Goal: Obtain resource: Obtain resource

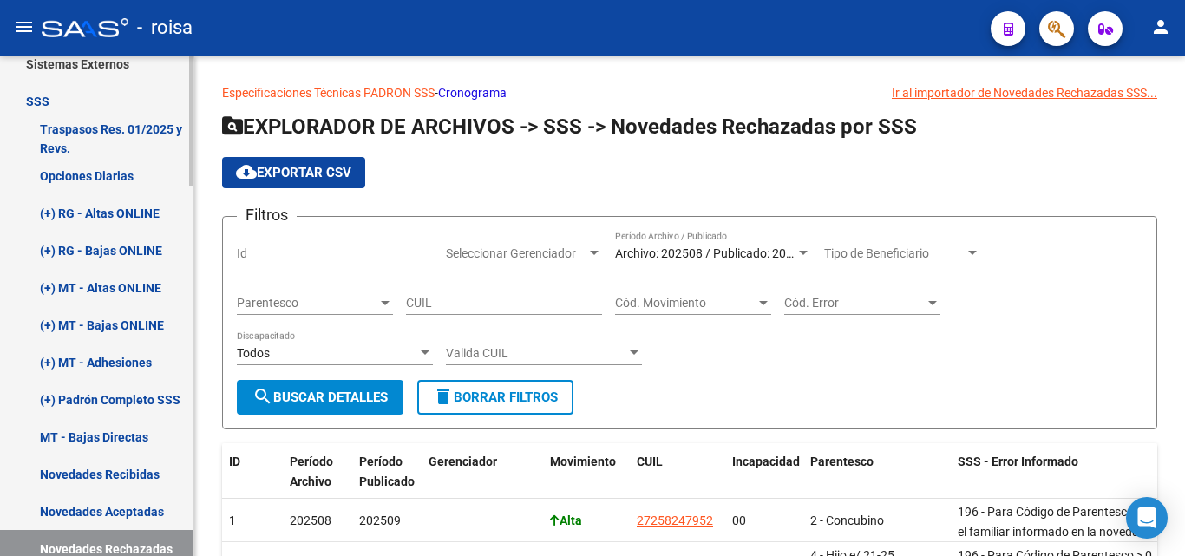
scroll to position [824, 0]
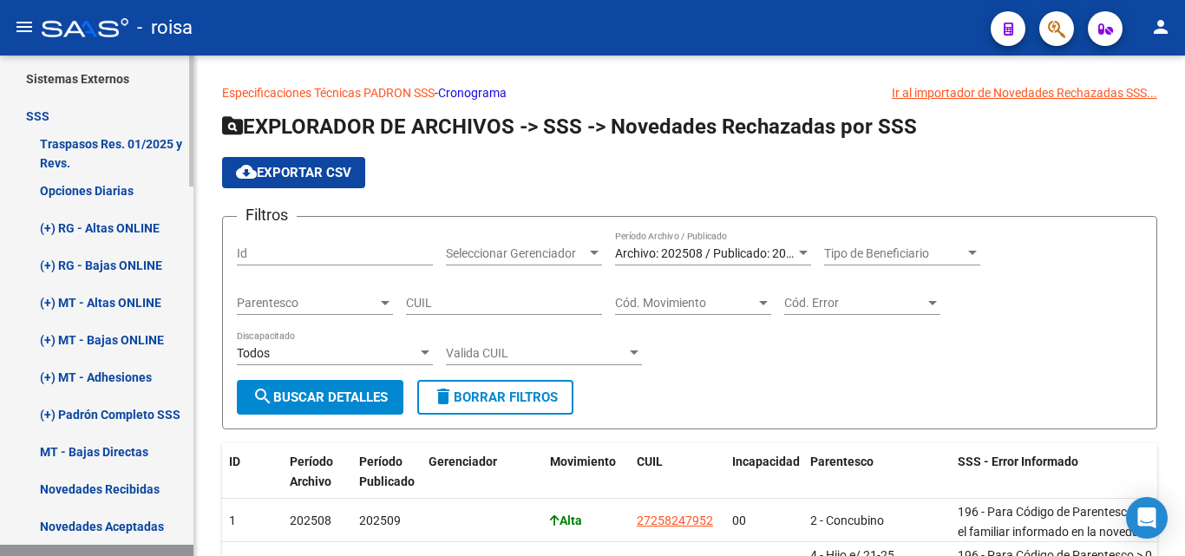
click at [149, 194] on link "Opciones Diarias" at bounding box center [97, 190] width 194 height 37
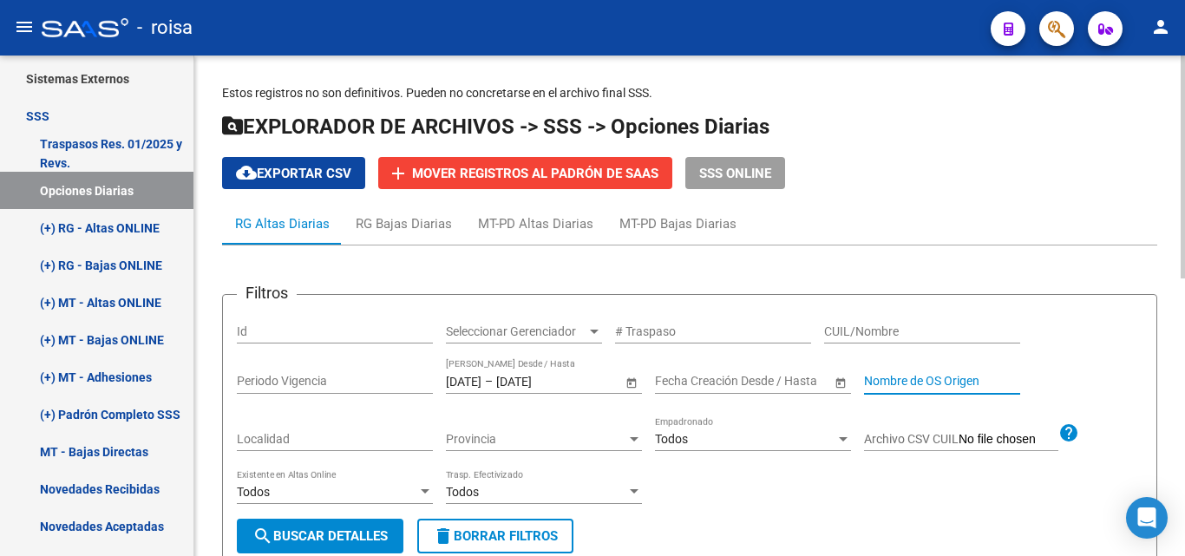
click at [910, 382] on input "Nombre de OS Origen" at bounding box center [942, 381] width 156 height 15
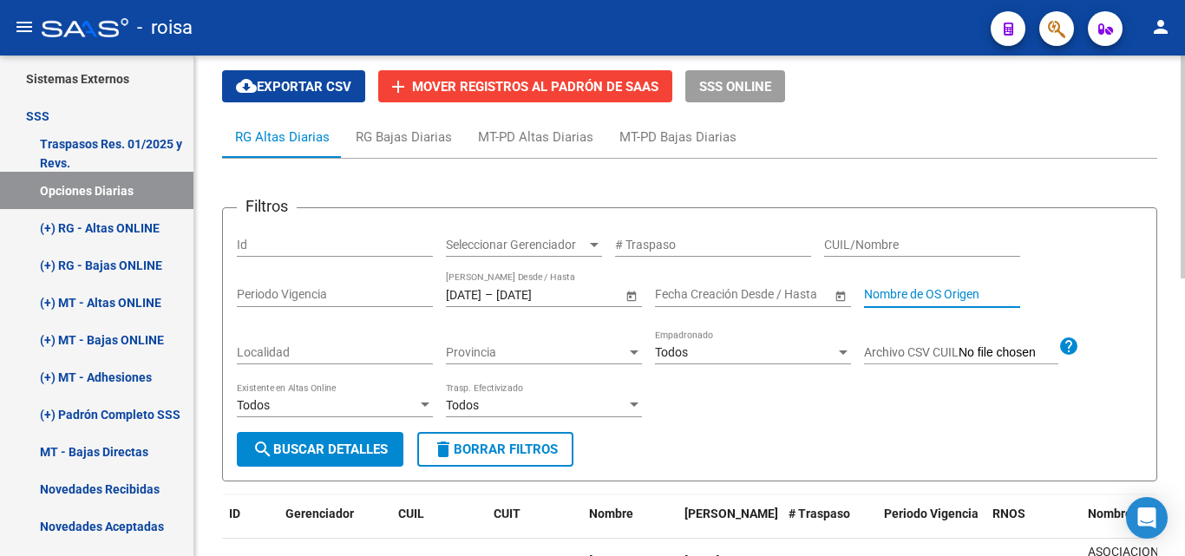
click at [377, 299] on input "Periodo Vigencia" at bounding box center [335, 294] width 196 height 15
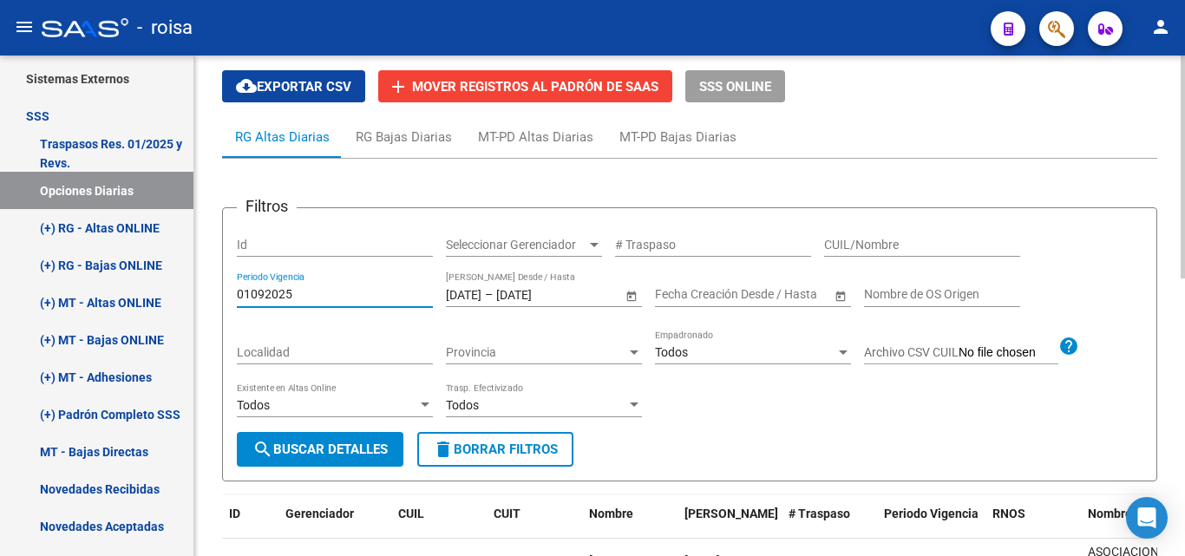
type input "01092025"
click at [498, 308] on div "[DATE] [DATE] – [DATE] [DATE] Fecha Traspaso Desde / Hasta" at bounding box center [544, 296] width 196 height 49
click at [633, 294] on span "Open calendar" at bounding box center [632, 295] width 42 height 42
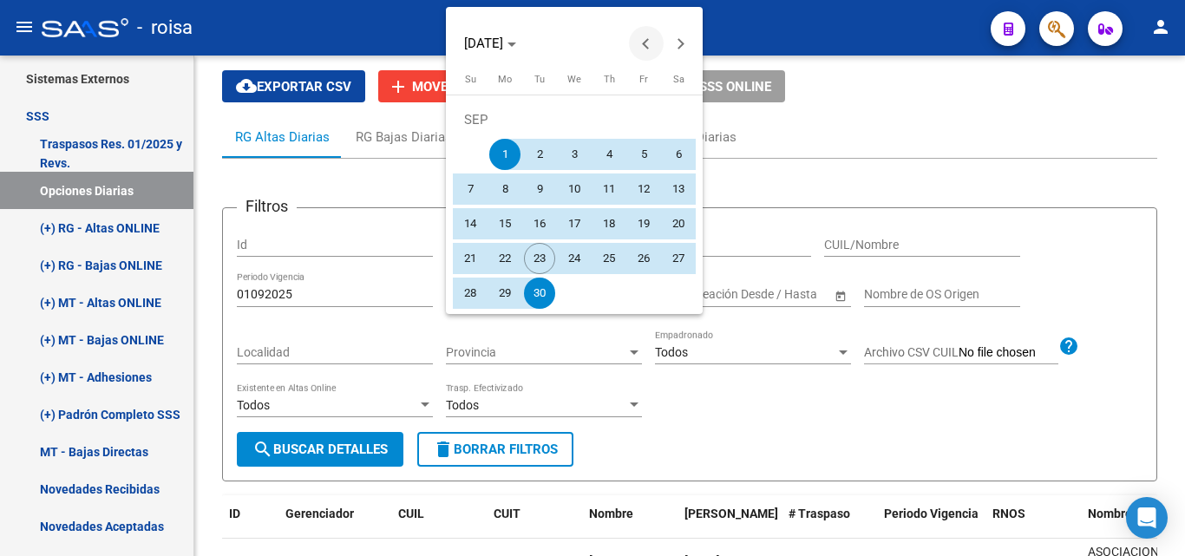
click at [647, 41] on button "Previous month" at bounding box center [646, 43] width 35 height 35
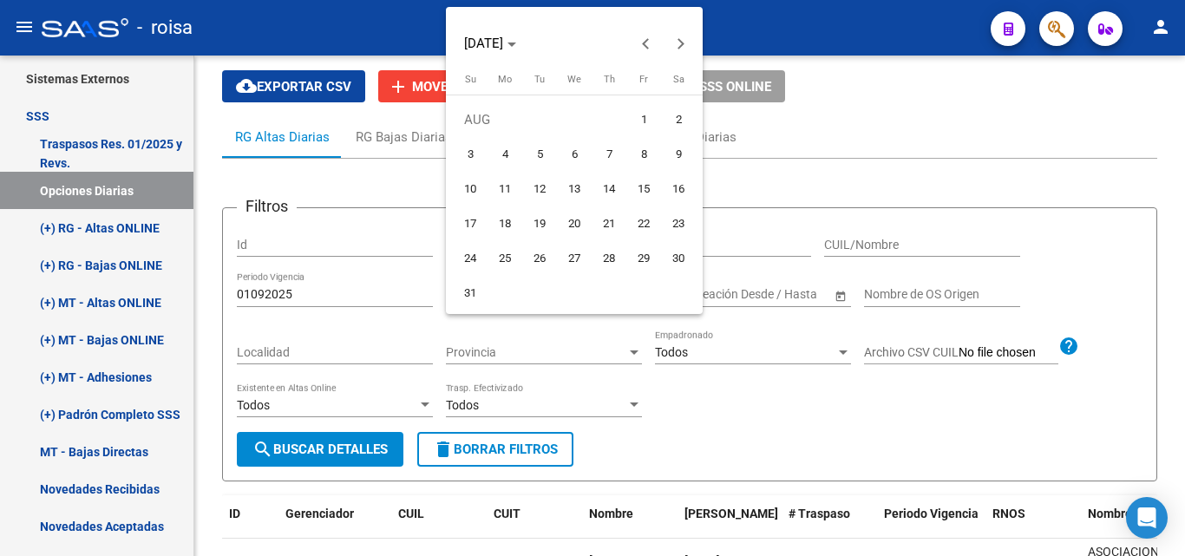
click at [832, 154] on div at bounding box center [592, 278] width 1185 height 556
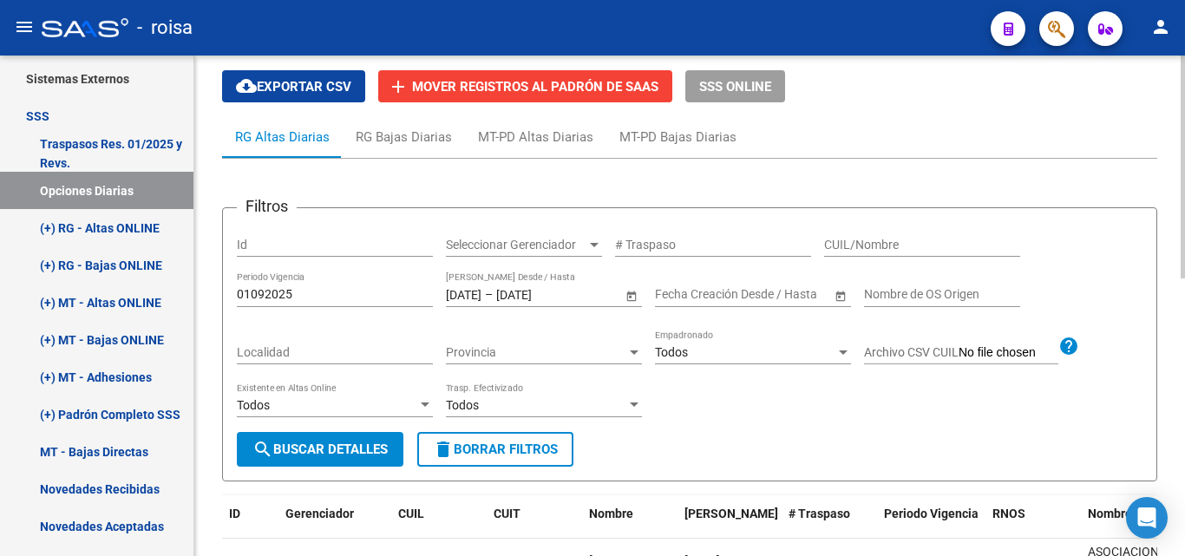
click at [629, 299] on span "Open calendar" at bounding box center [632, 295] width 42 height 42
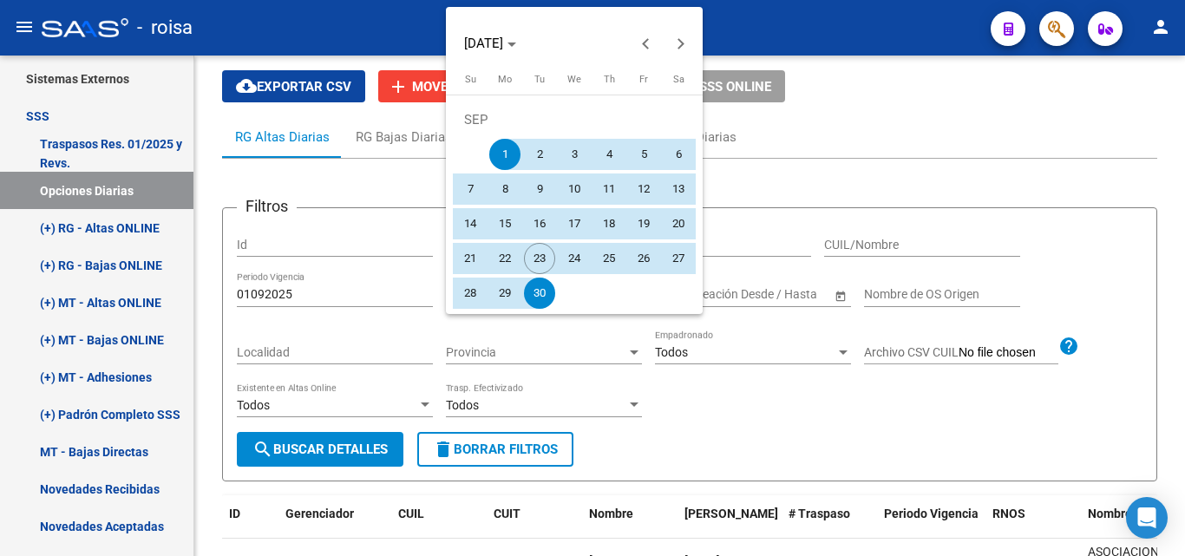
click at [502, 141] on span "1" at bounding box center [504, 154] width 31 height 31
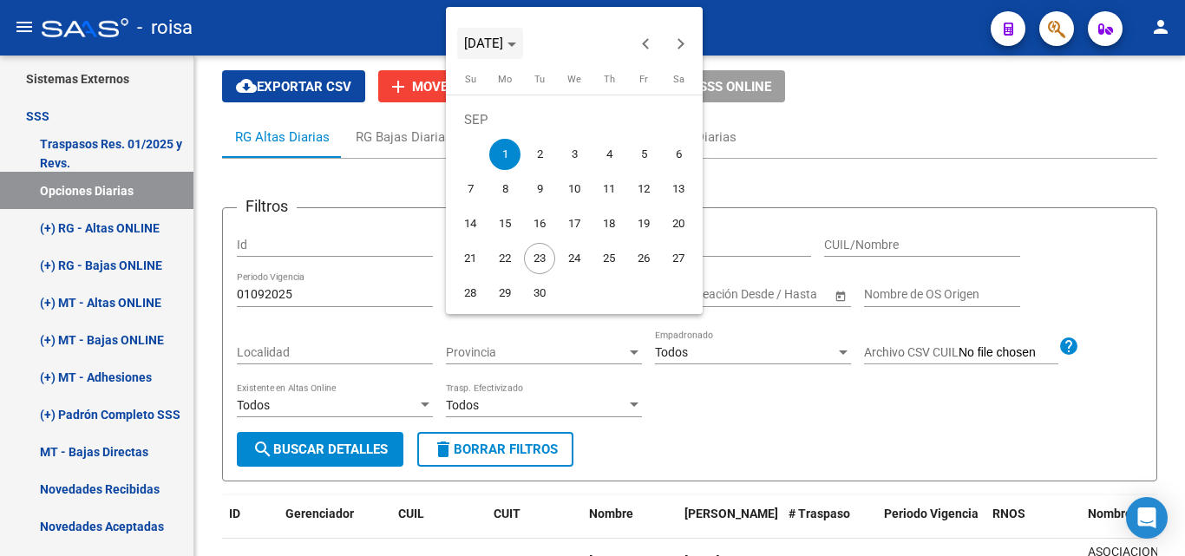
click at [521, 35] on span "Choose month and year" at bounding box center [490, 44] width 66 height 42
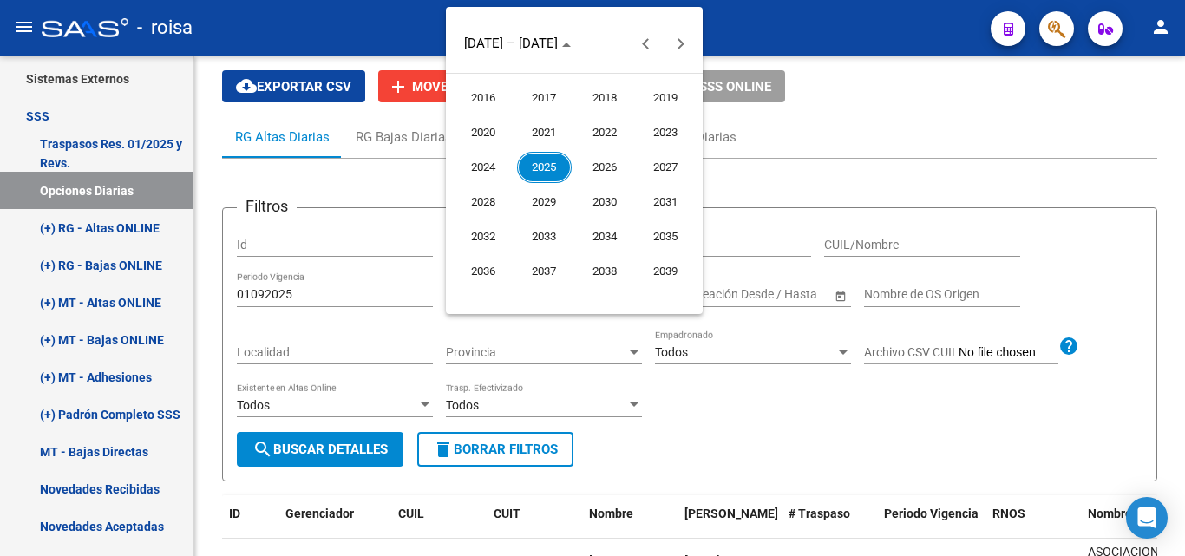
click at [552, 168] on span "2025" at bounding box center [544, 167] width 55 height 31
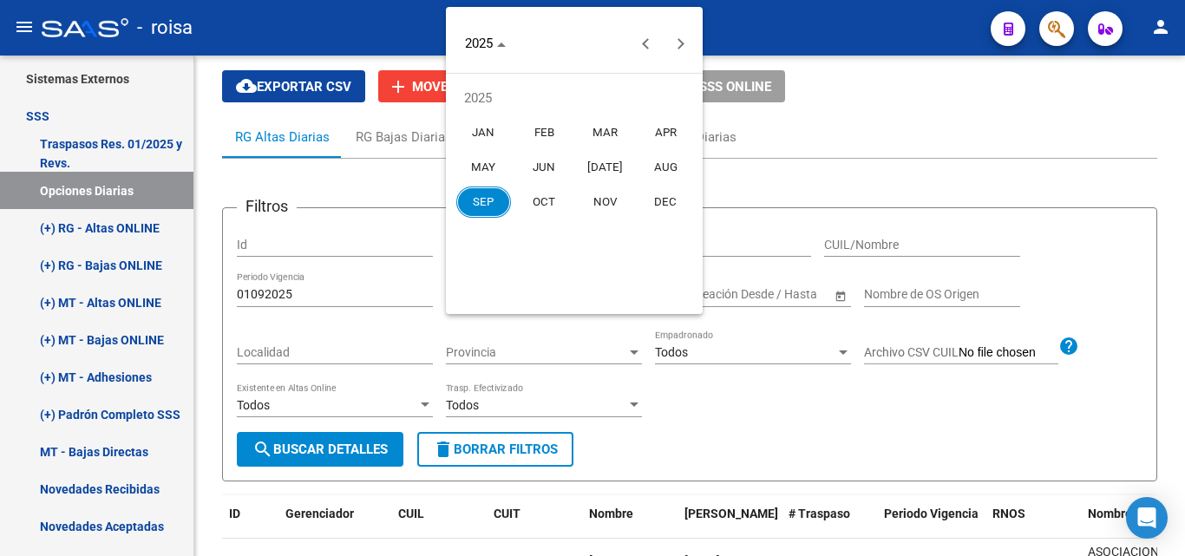
click at [806, 142] on div at bounding box center [592, 278] width 1185 height 556
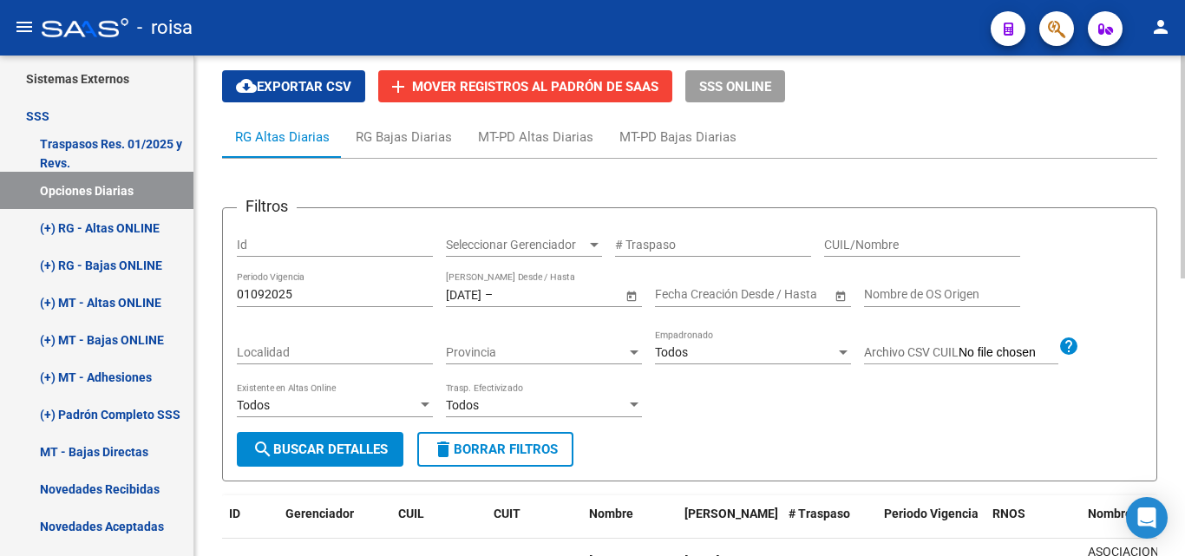
click at [627, 302] on span "Open calendar" at bounding box center [632, 295] width 42 height 42
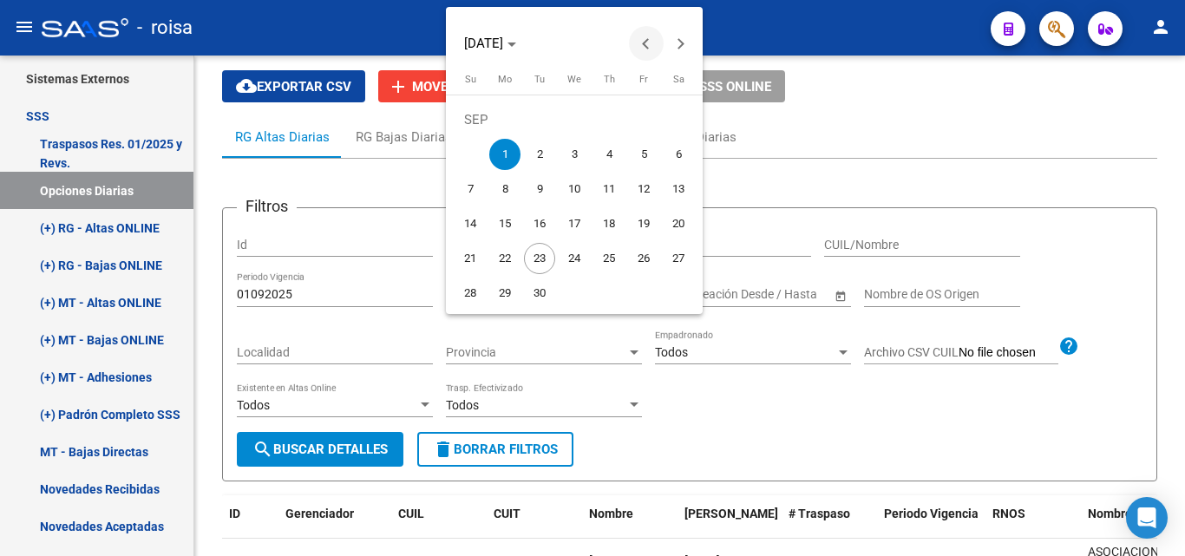
click at [656, 45] on span "Previous month" at bounding box center [646, 43] width 35 height 35
click at [639, 47] on span "Previous month" at bounding box center [646, 43] width 35 height 35
click at [686, 42] on span "Next month" at bounding box center [681, 43] width 35 height 35
click at [642, 123] on span "1" at bounding box center [643, 119] width 31 height 31
type input "[DATE]"
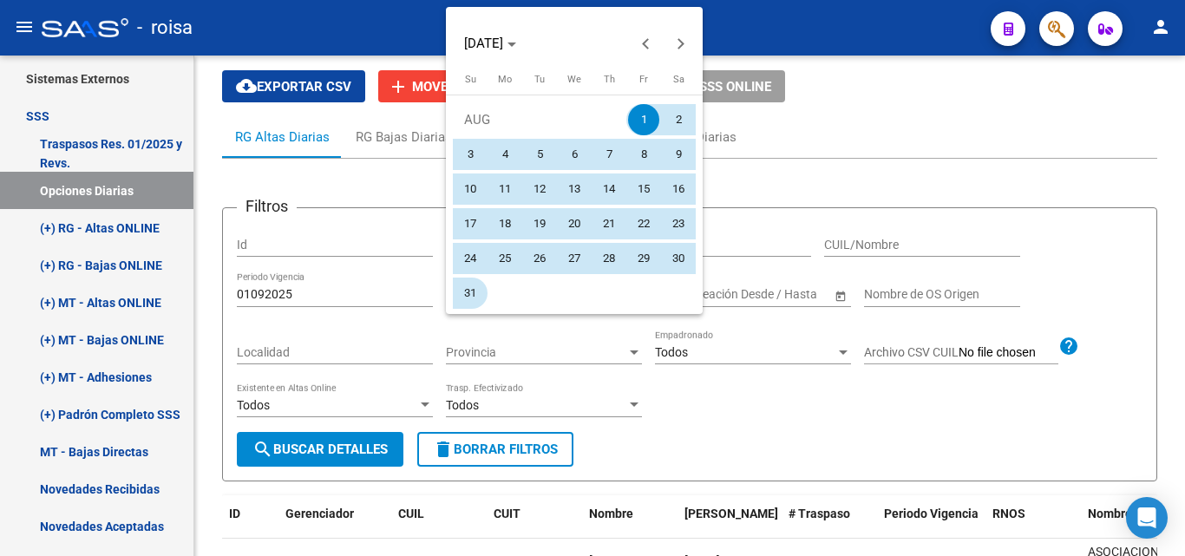
click at [464, 288] on span "31" at bounding box center [470, 293] width 31 height 31
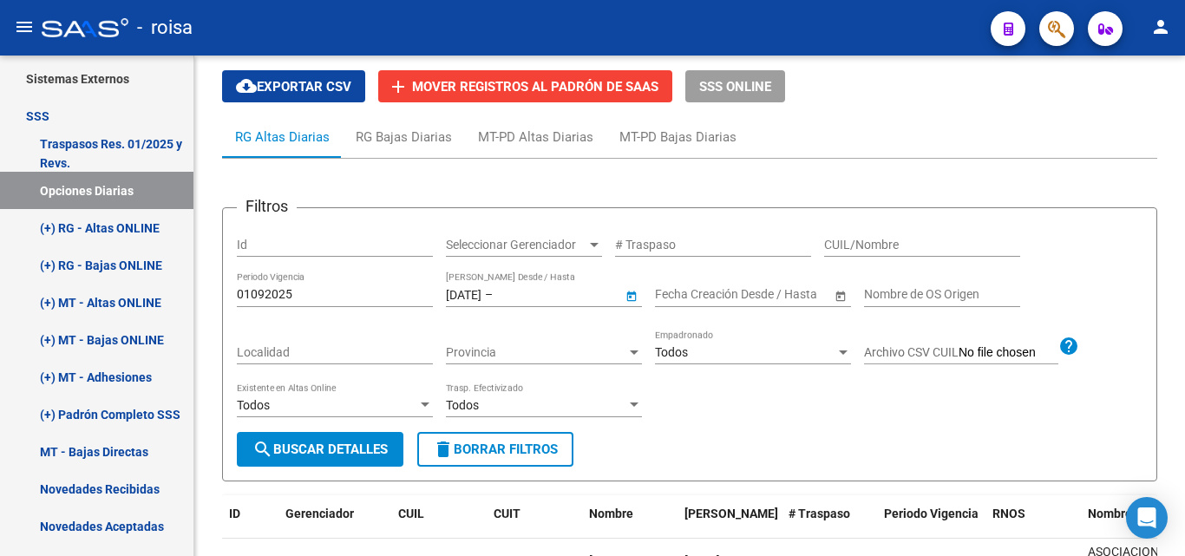
type input "[DATE]"
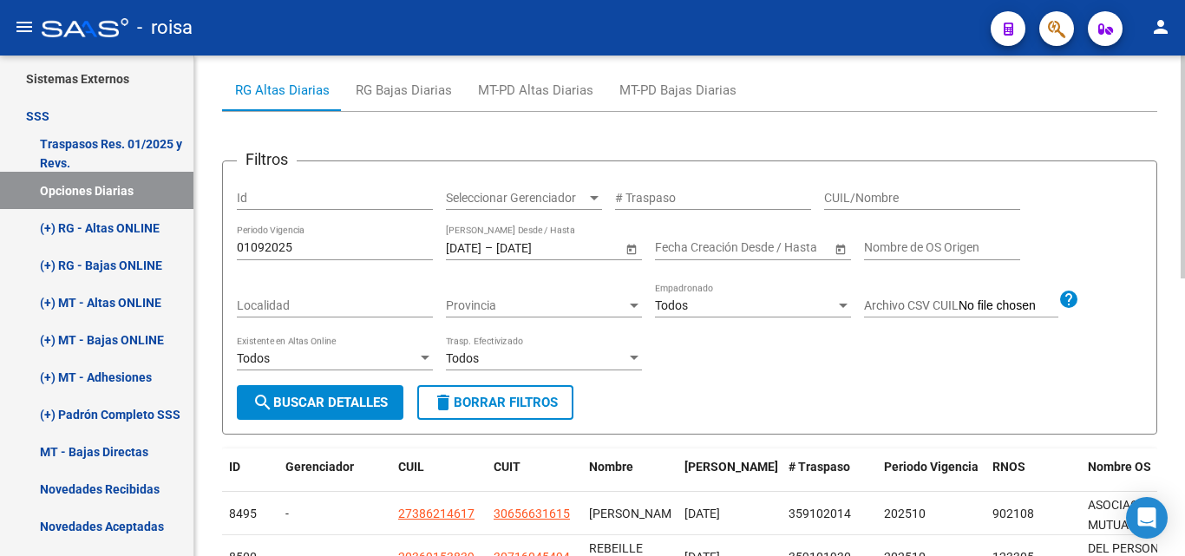
scroll to position [174, 0]
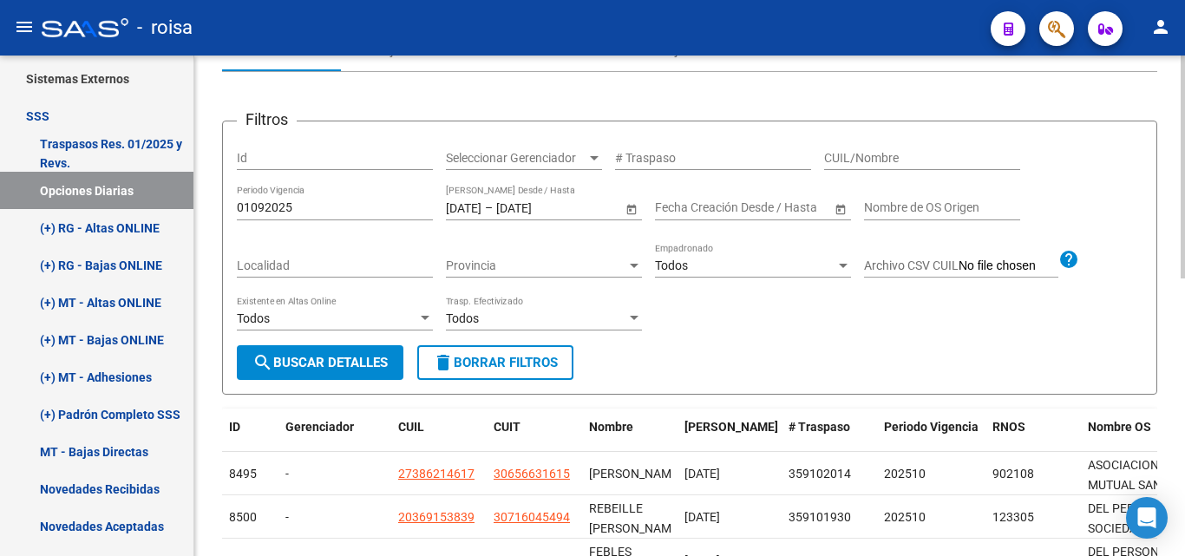
click at [346, 367] on span "search Buscar Detalles" at bounding box center [320, 363] width 135 height 16
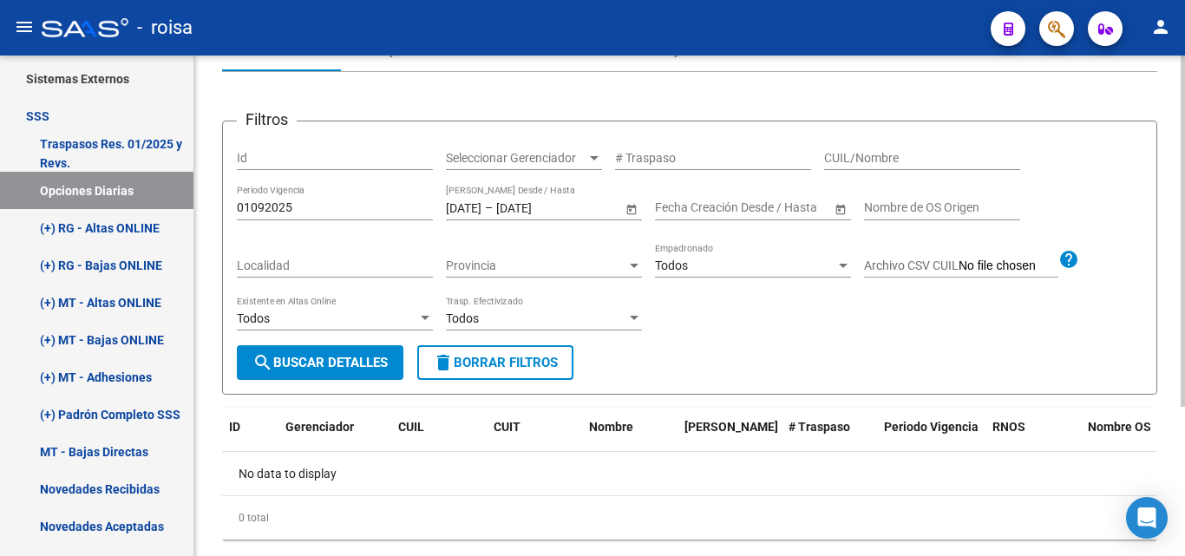
click at [916, 216] on div "Nombre de OS Origen" at bounding box center [942, 203] width 156 height 35
click at [365, 370] on span "search Buscar Detalles" at bounding box center [320, 363] width 135 height 16
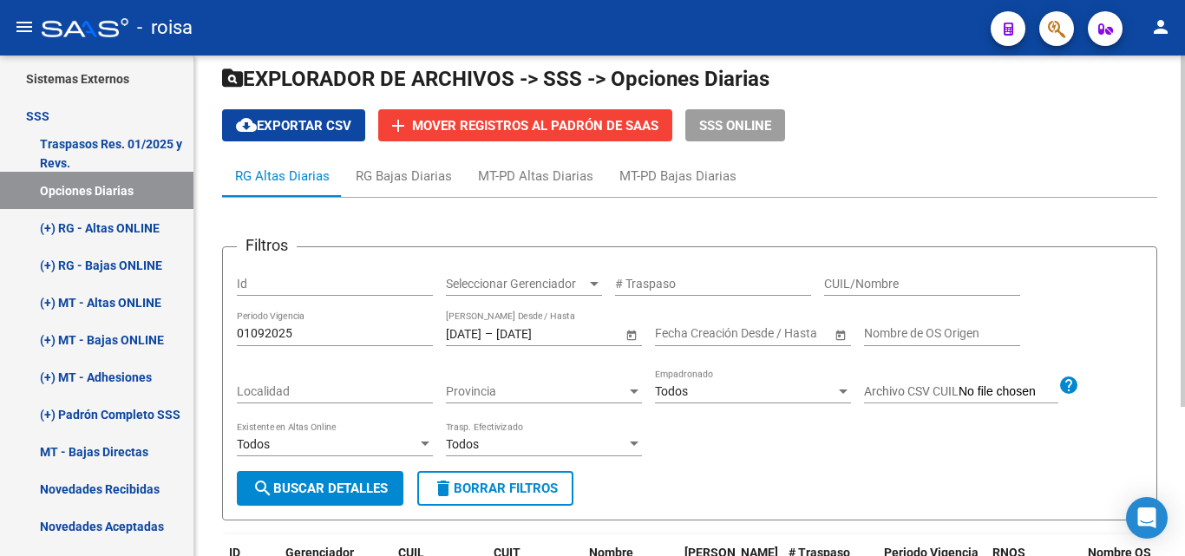
scroll to position [40, 0]
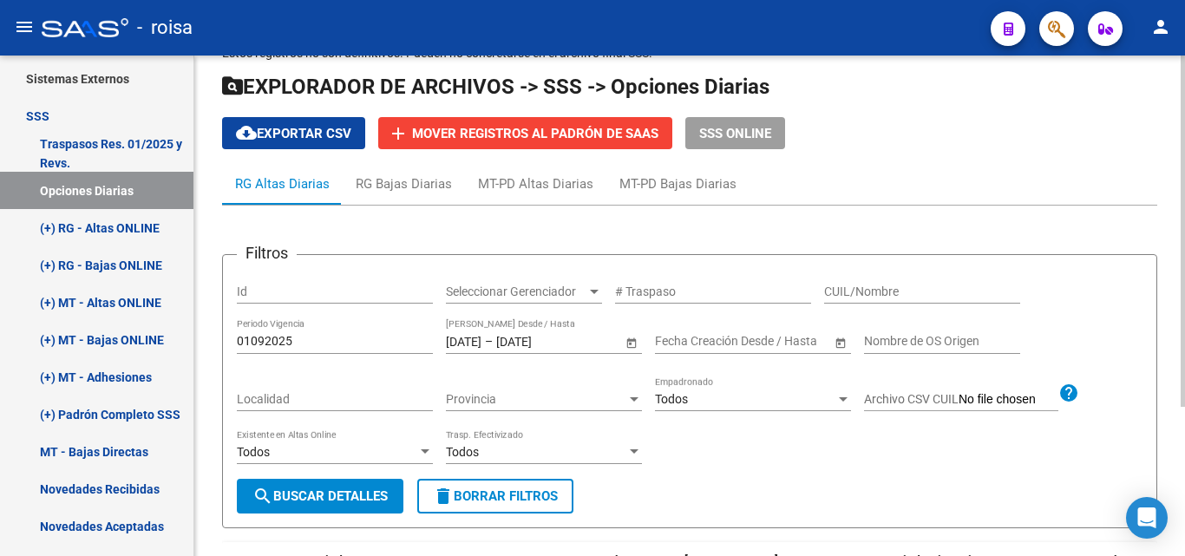
click at [598, 396] on span "Provincia" at bounding box center [536, 399] width 180 height 15
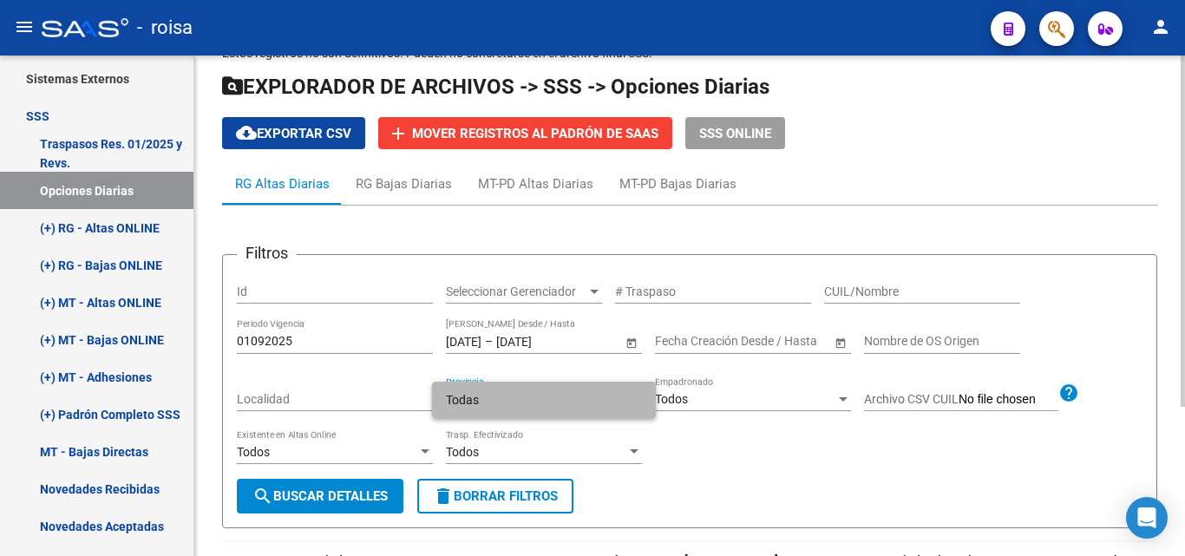
click at [598, 396] on span "Todas" at bounding box center [544, 400] width 196 height 36
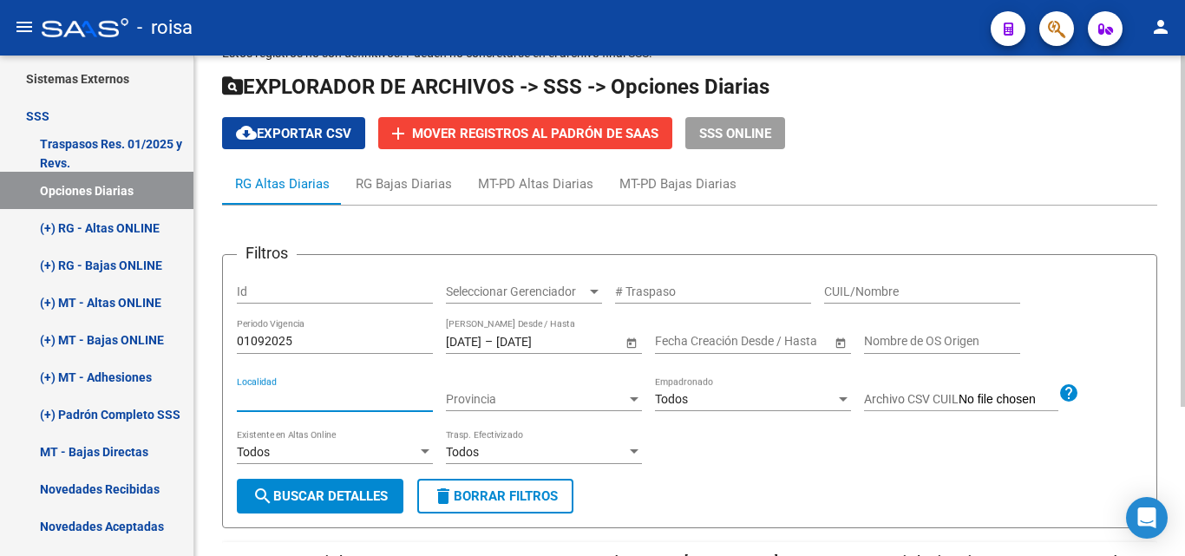
click at [358, 404] on input "Localidad" at bounding box center [335, 399] width 196 height 15
click at [992, 405] on input "Archivo CSV CUIL" at bounding box center [1009, 400] width 100 height 16
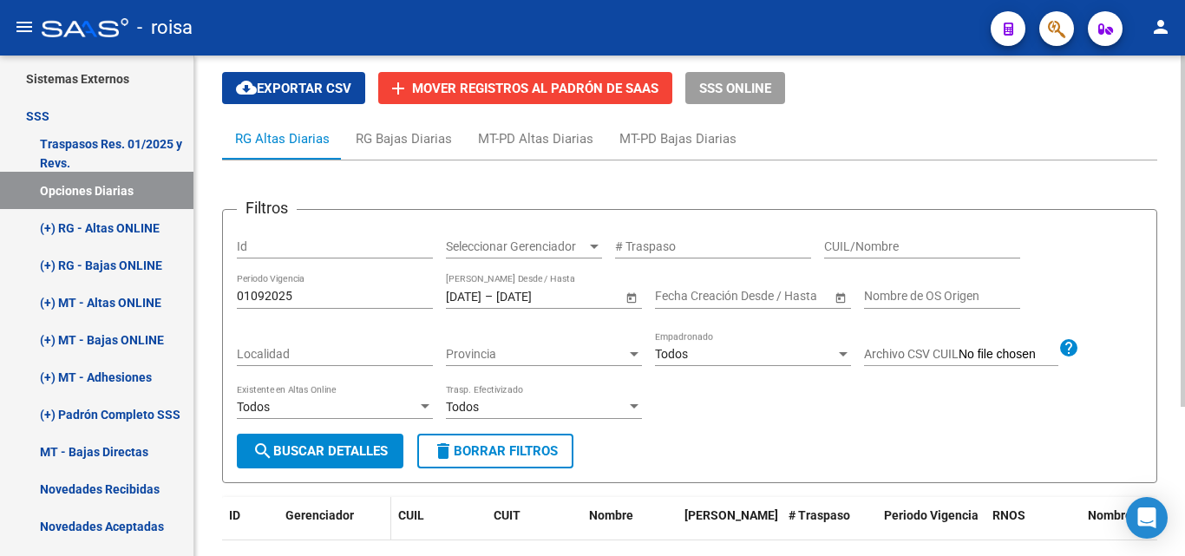
scroll to position [127, 0]
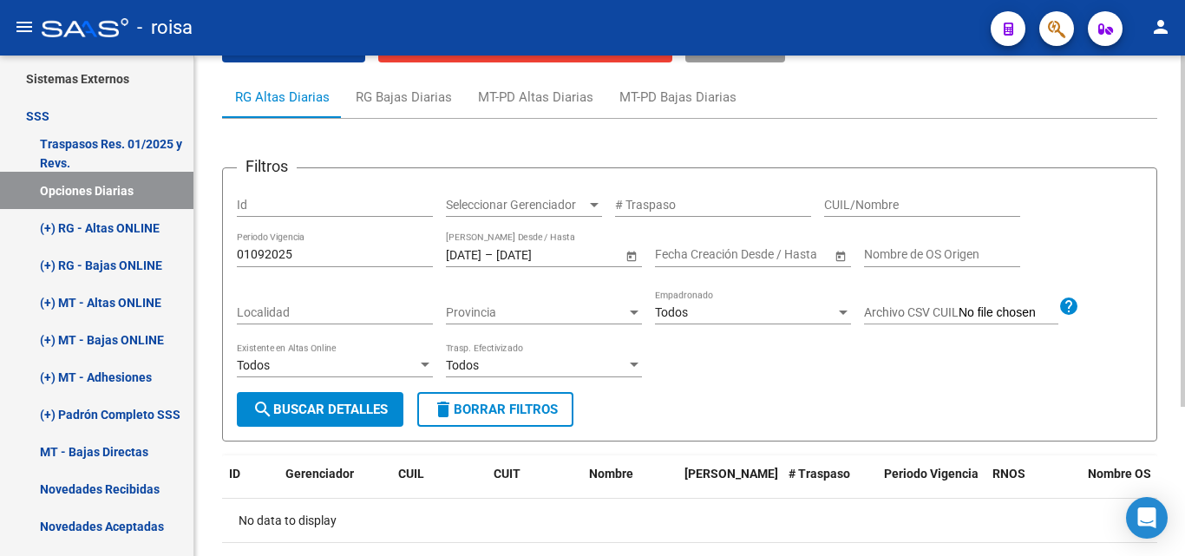
click at [334, 413] on span "search Buscar Detalles" at bounding box center [320, 410] width 135 height 16
click at [633, 254] on span "Open calendar" at bounding box center [632, 255] width 42 height 42
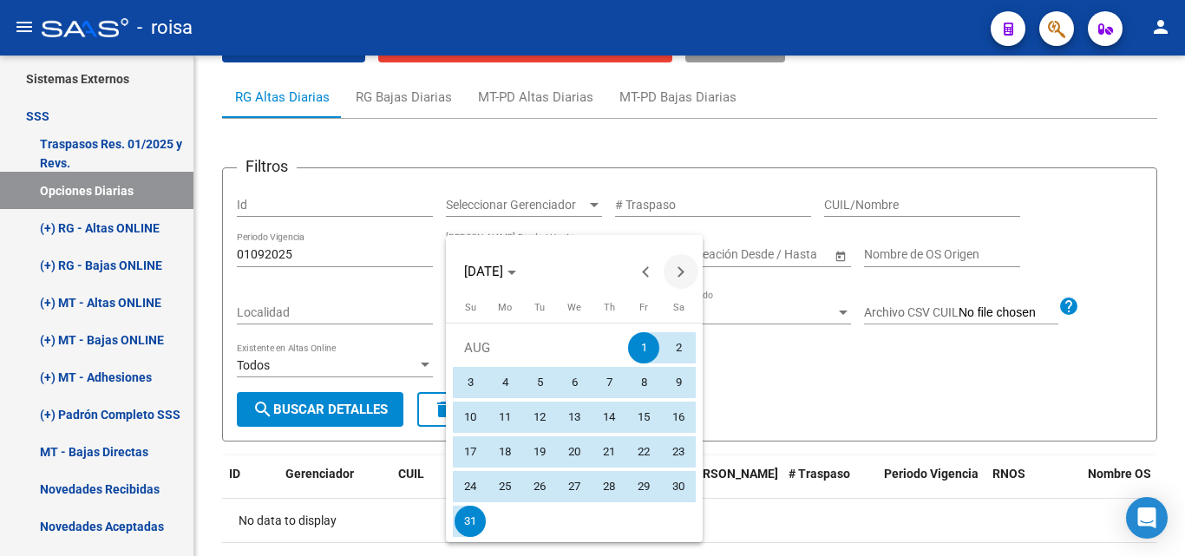
click at [674, 270] on button "Next month" at bounding box center [681, 271] width 35 height 35
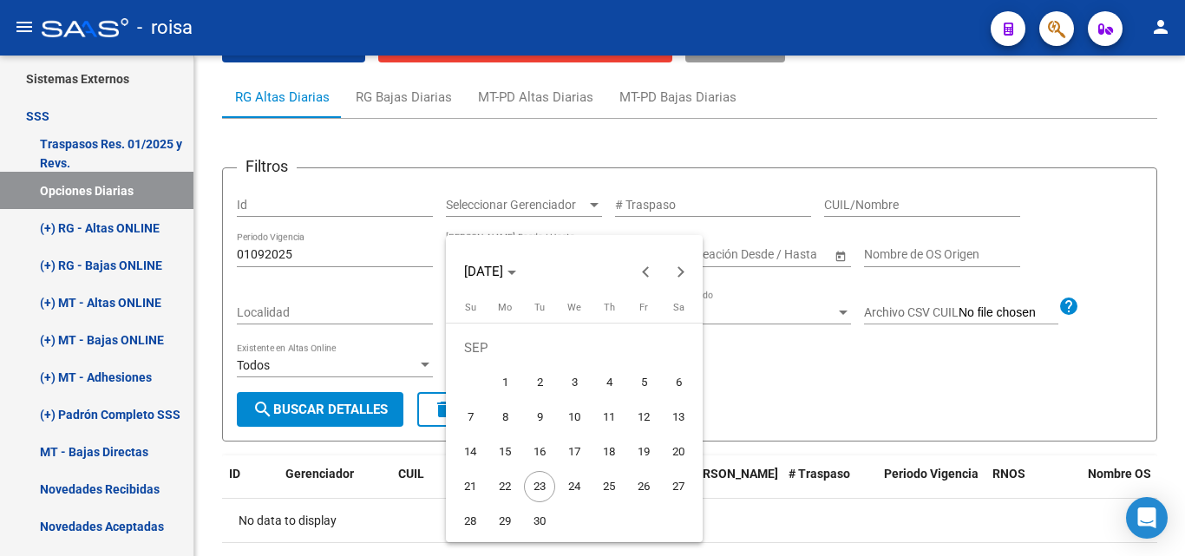
click at [504, 373] on span "1" at bounding box center [504, 382] width 31 height 31
type input "[DATE]"
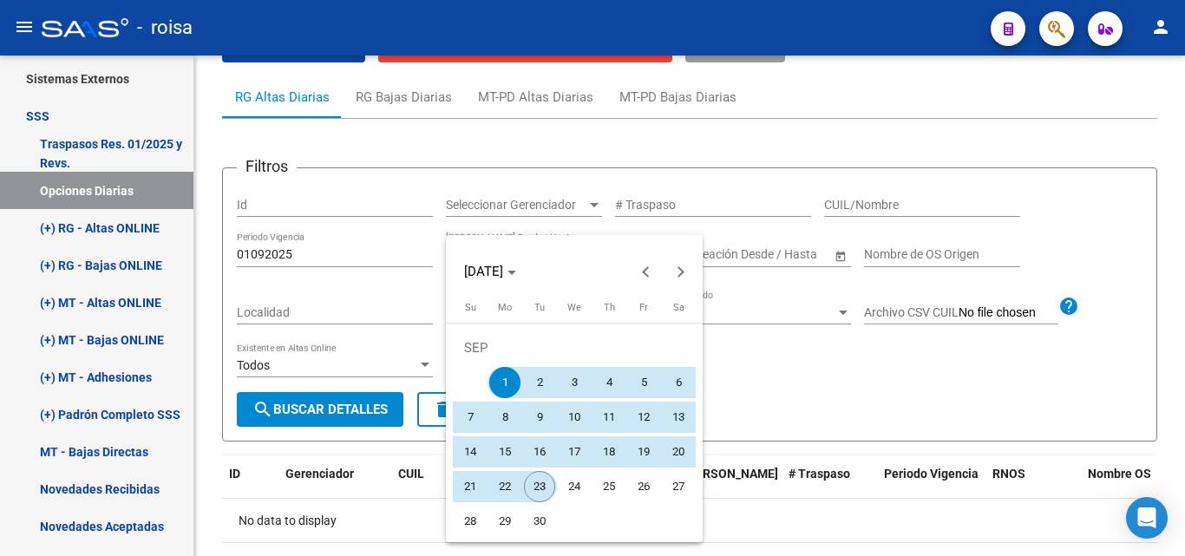
click at [532, 489] on span "23" at bounding box center [539, 486] width 31 height 31
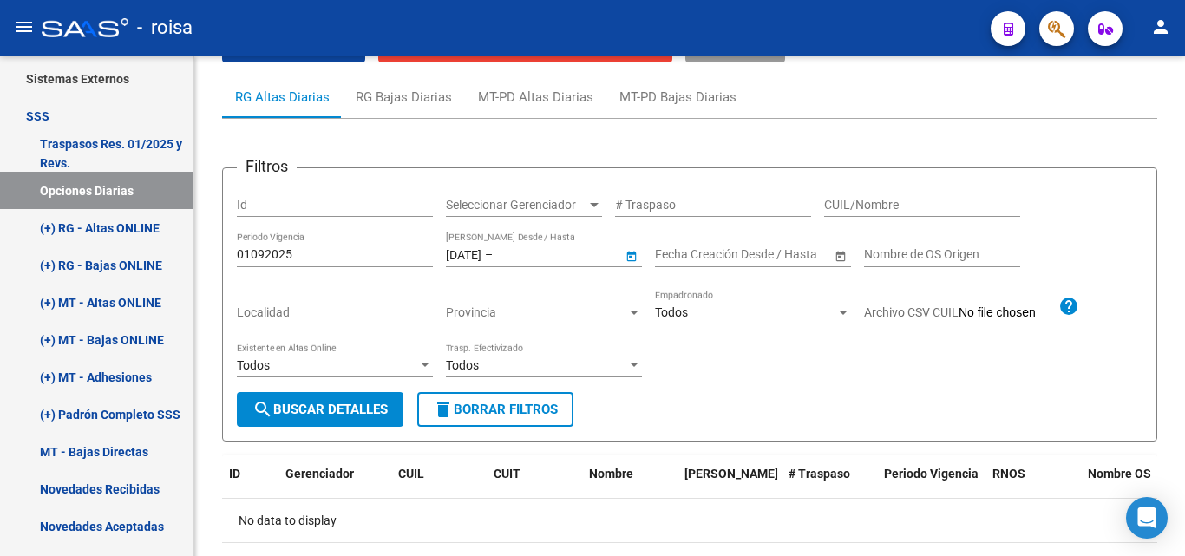
type input "[DATE]"
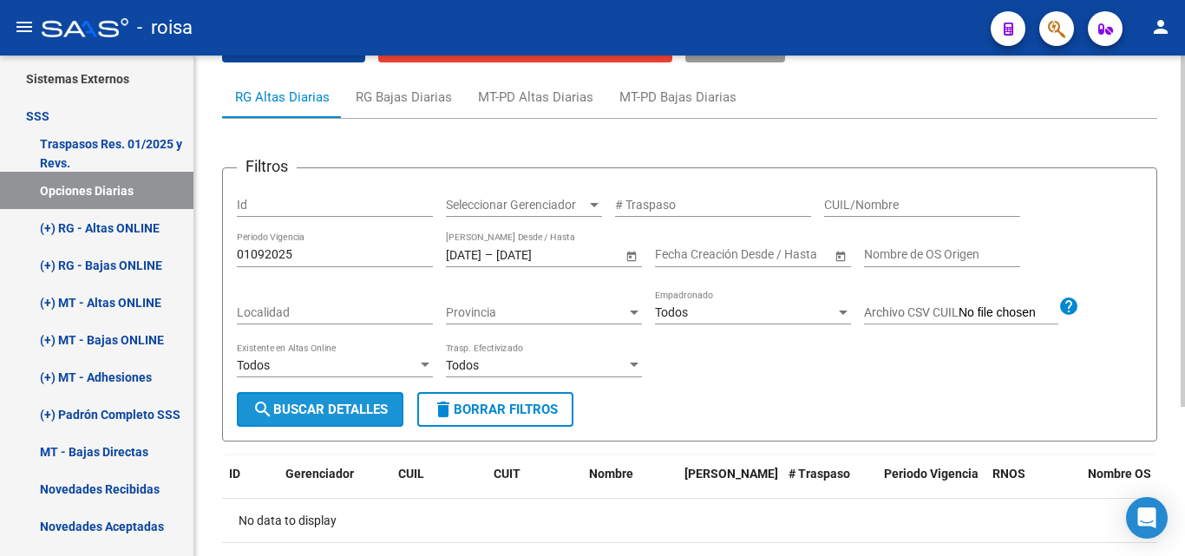
click at [369, 410] on span "search Buscar Detalles" at bounding box center [320, 410] width 135 height 16
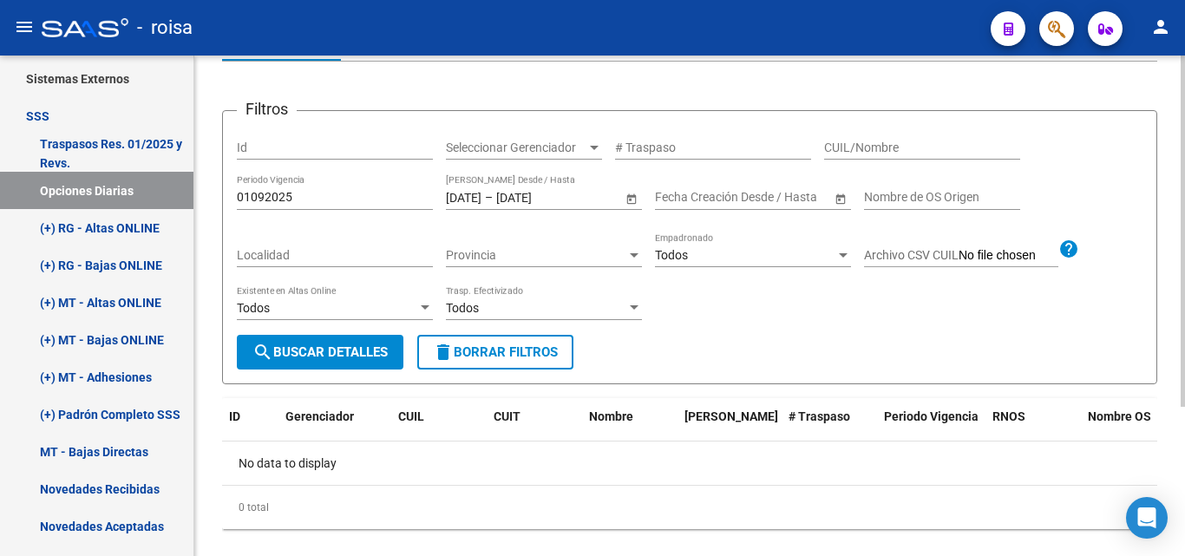
scroll to position [213, 0]
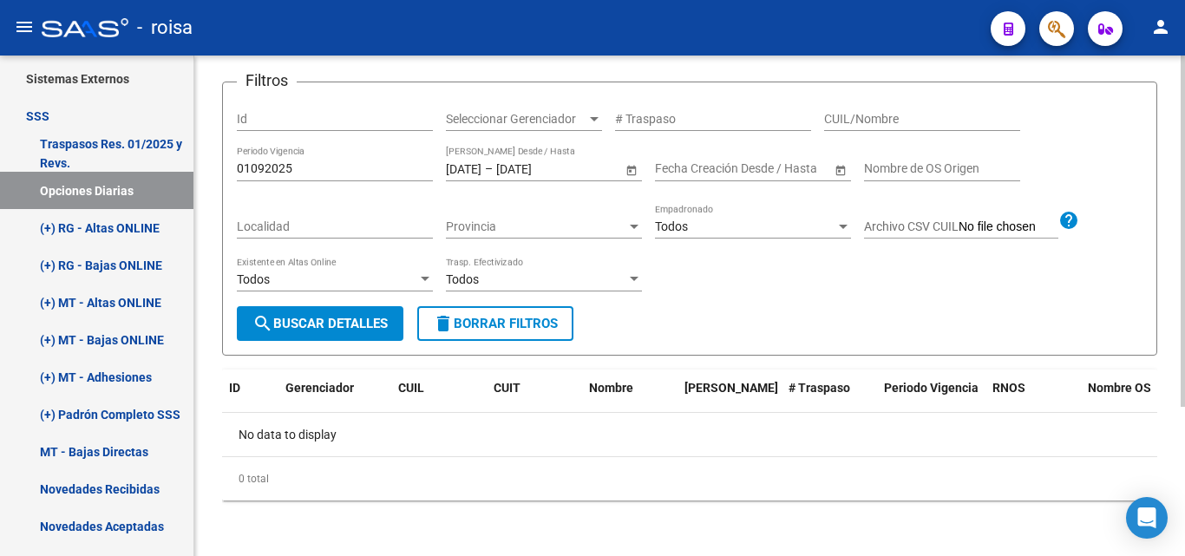
click at [629, 172] on span "Open calendar" at bounding box center [632, 169] width 42 height 42
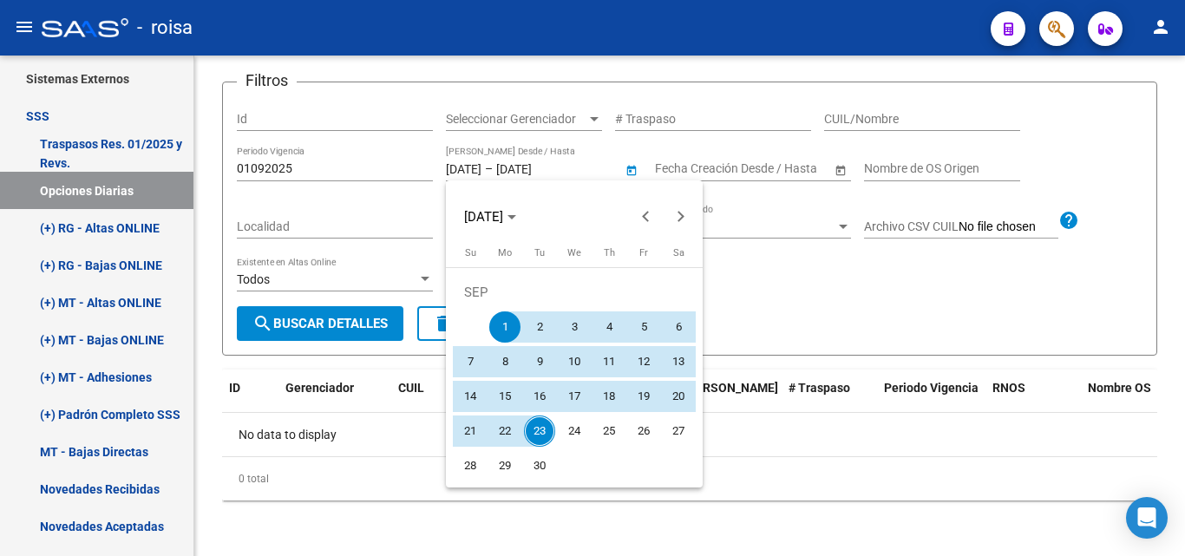
click at [638, 119] on div at bounding box center [592, 278] width 1185 height 556
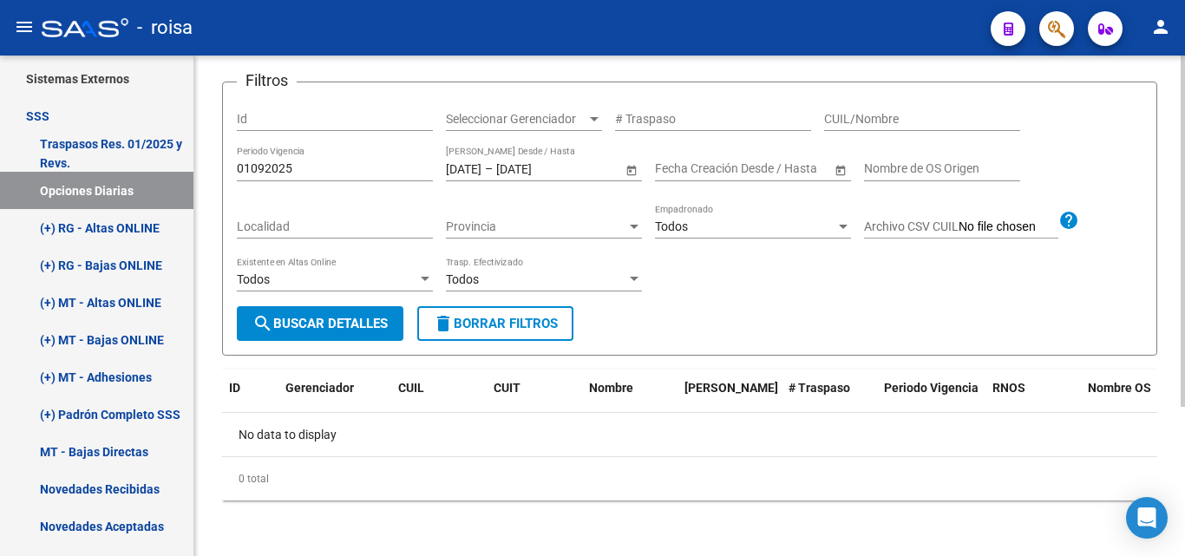
click at [607, 119] on app-drop-down-list "Seleccionar Gerenciador Seleccionar Gerenciador" at bounding box center [530, 120] width 169 height 49
click at [594, 121] on div at bounding box center [595, 119] width 16 height 14
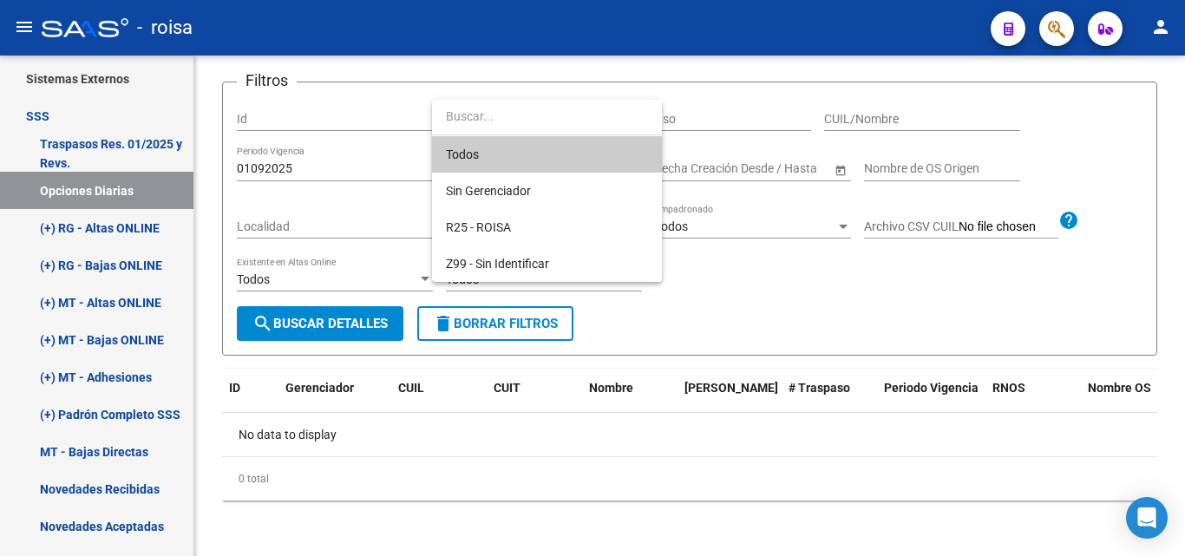
click at [540, 167] on span "Todos" at bounding box center [547, 154] width 202 height 36
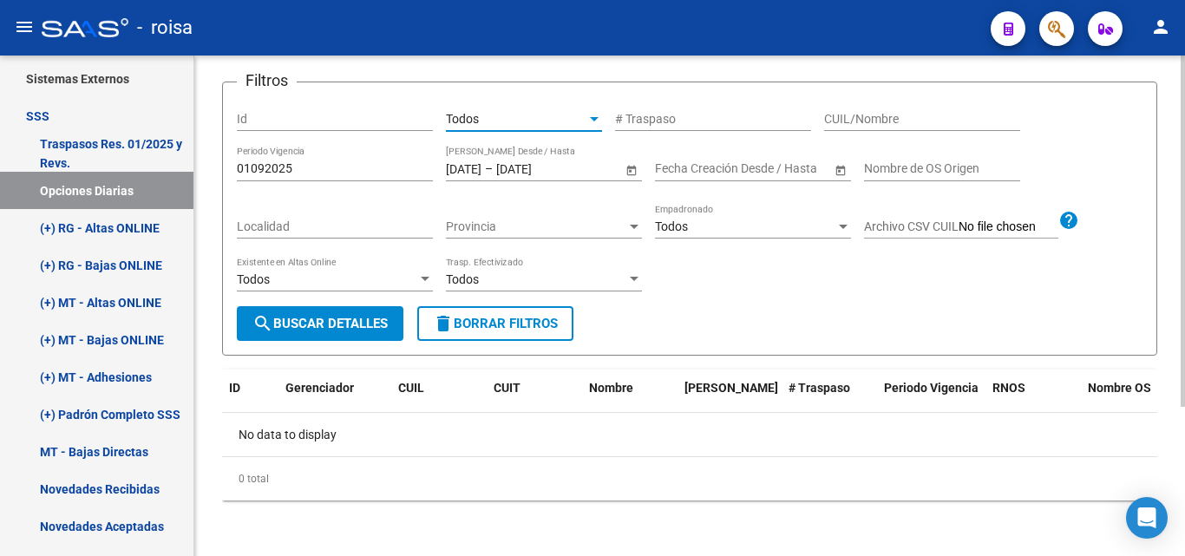
click at [633, 171] on span "Open calendar" at bounding box center [632, 169] width 42 height 42
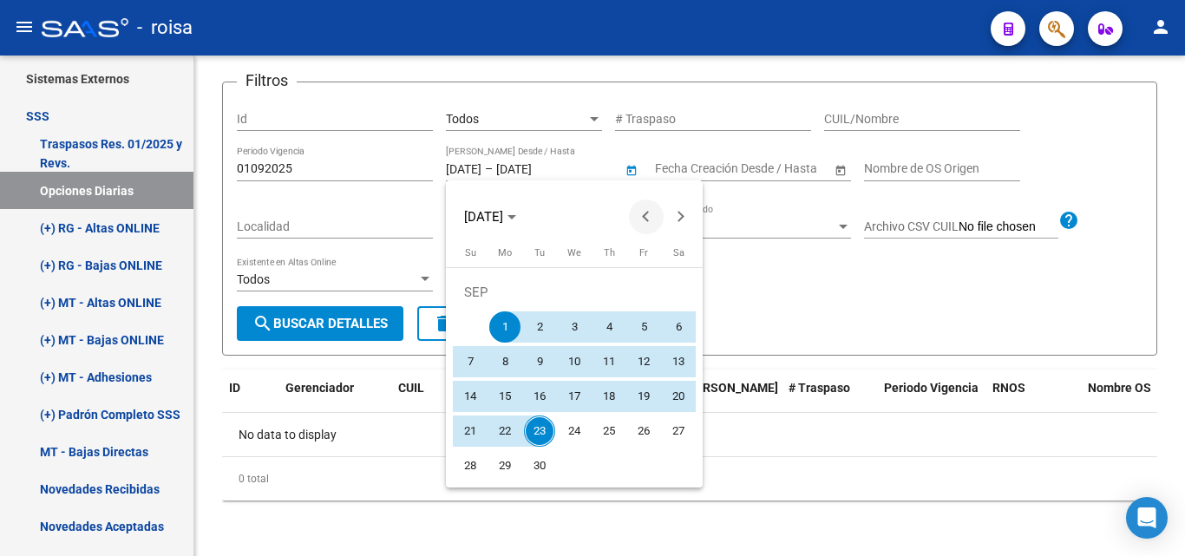
click at [646, 214] on button "Previous month" at bounding box center [646, 217] width 35 height 35
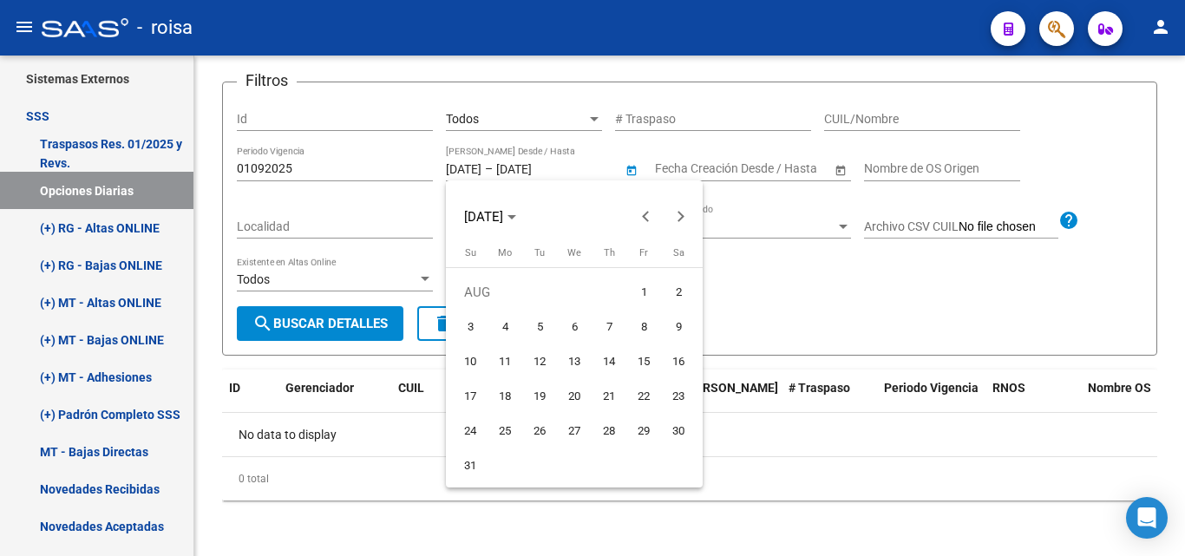
click at [643, 286] on span "1" at bounding box center [643, 292] width 31 height 31
type input "[DATE]"
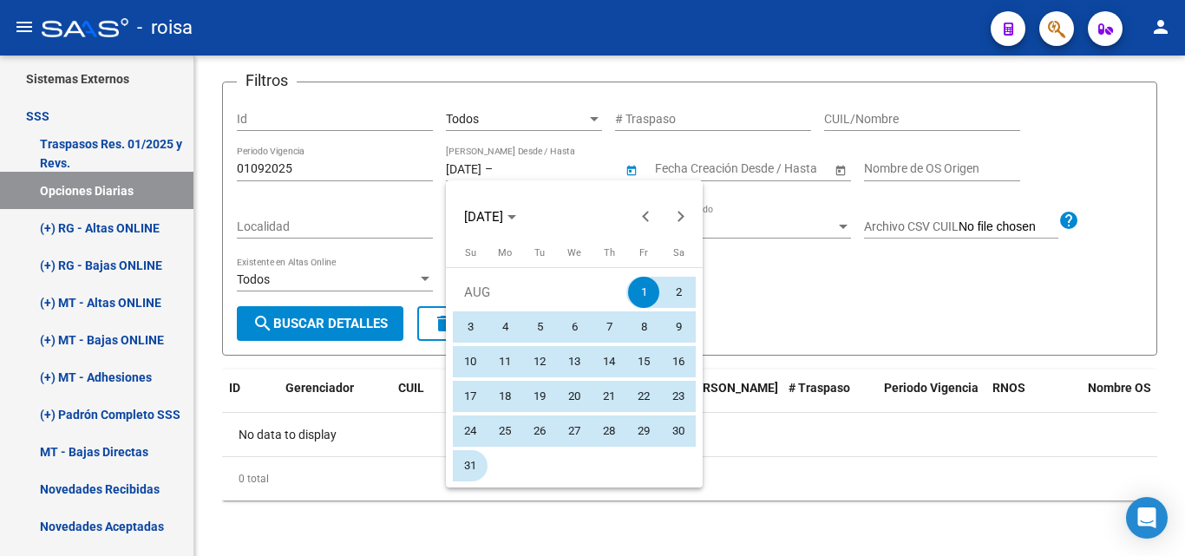
click at [482, 462] on span "31" at bounding box center [470, 465] width 31 height 31
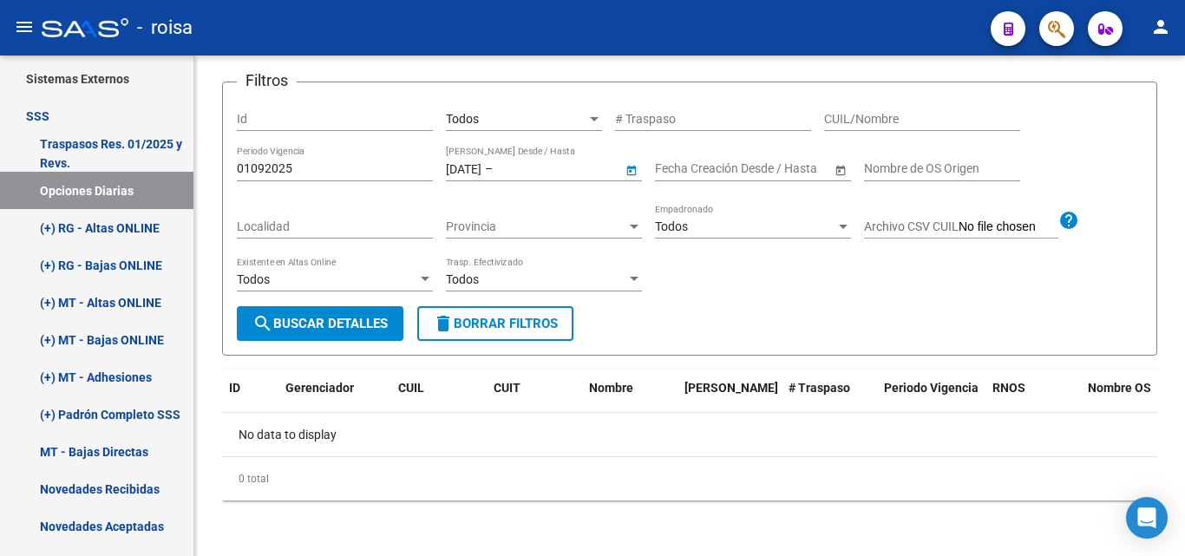
type input "[DATE]"
click at [323, 327] on span "search Buscar Detalles" at bounding box center [320, 324] width 135 height 16
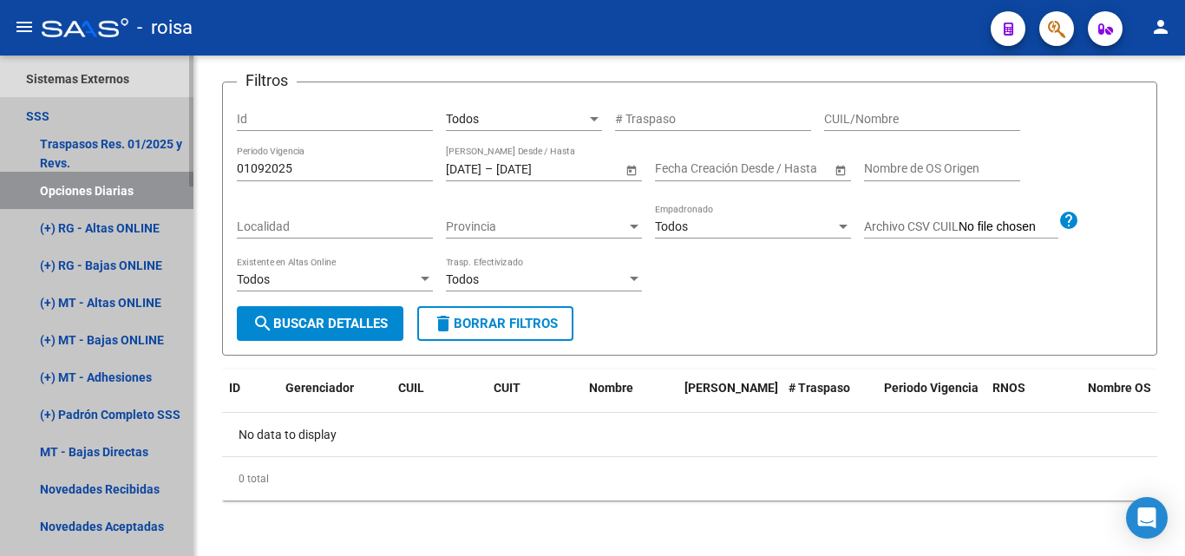
click at [126, 185] on link "Opciones Diarias" at bounding box center [97, 190] width 194 height 37
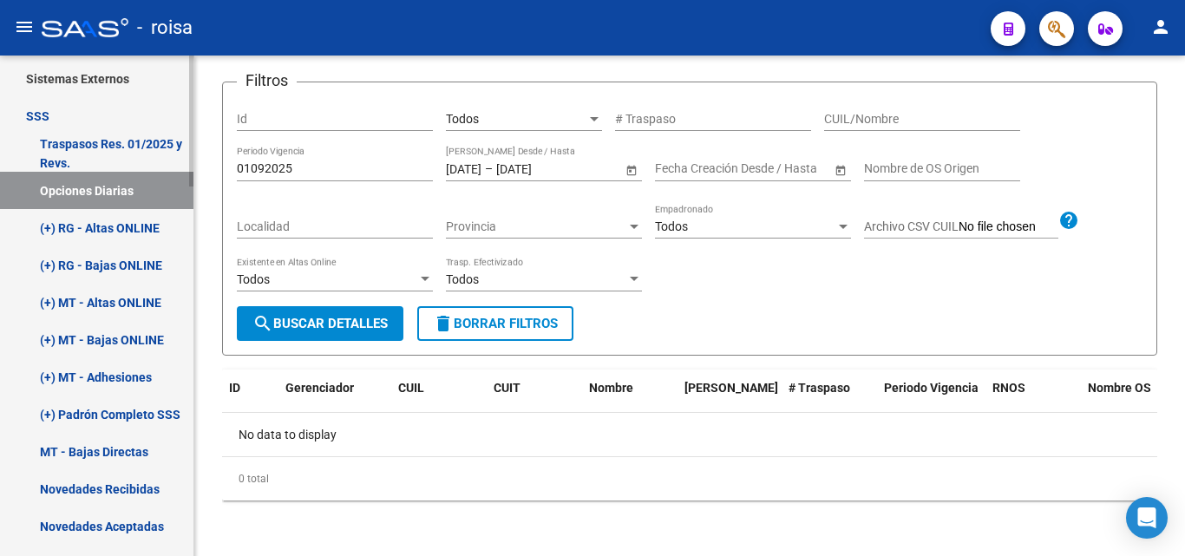
click at [101, 224] on link "(+) RG - Altas ONLINE" at bounding box center [97, 227] width 194 height 37
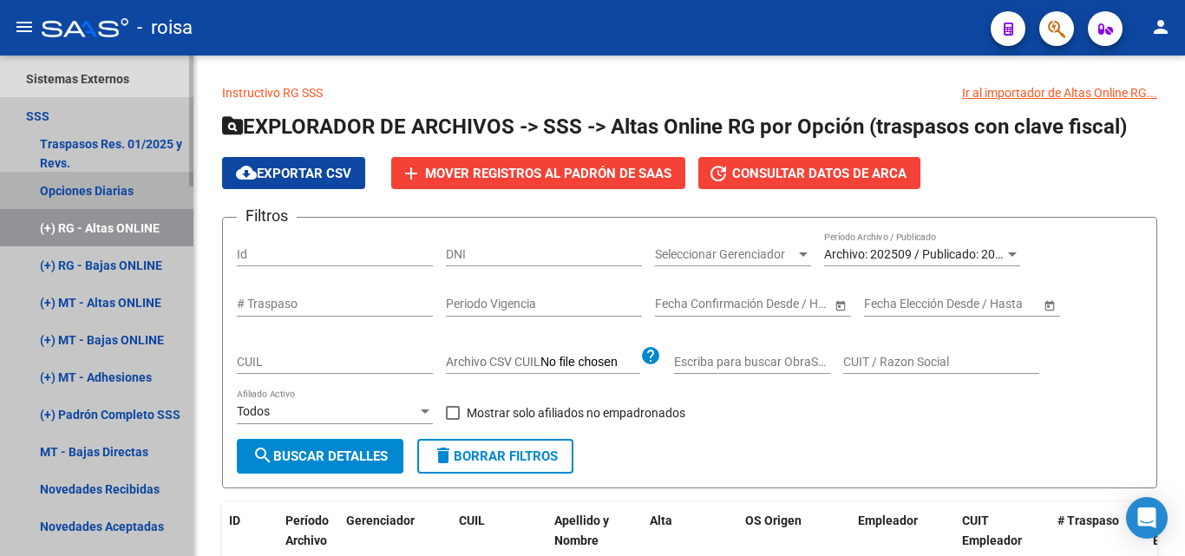
click at [112, 190] on link "Opciones Diarias" at bounding box center [97, 190] width 194 height 37
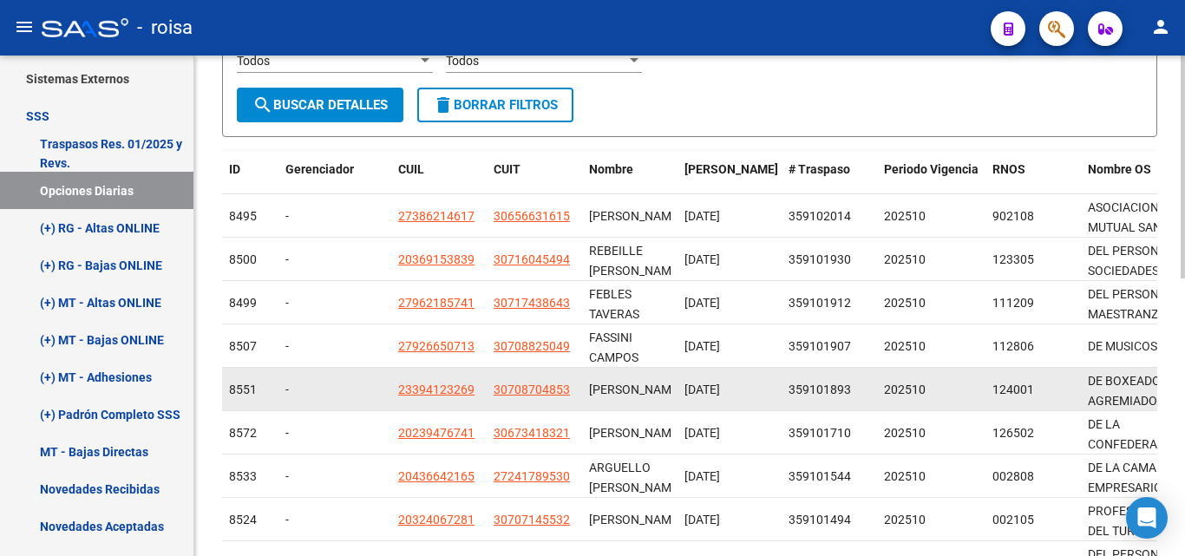
scroll to position [434, 0]
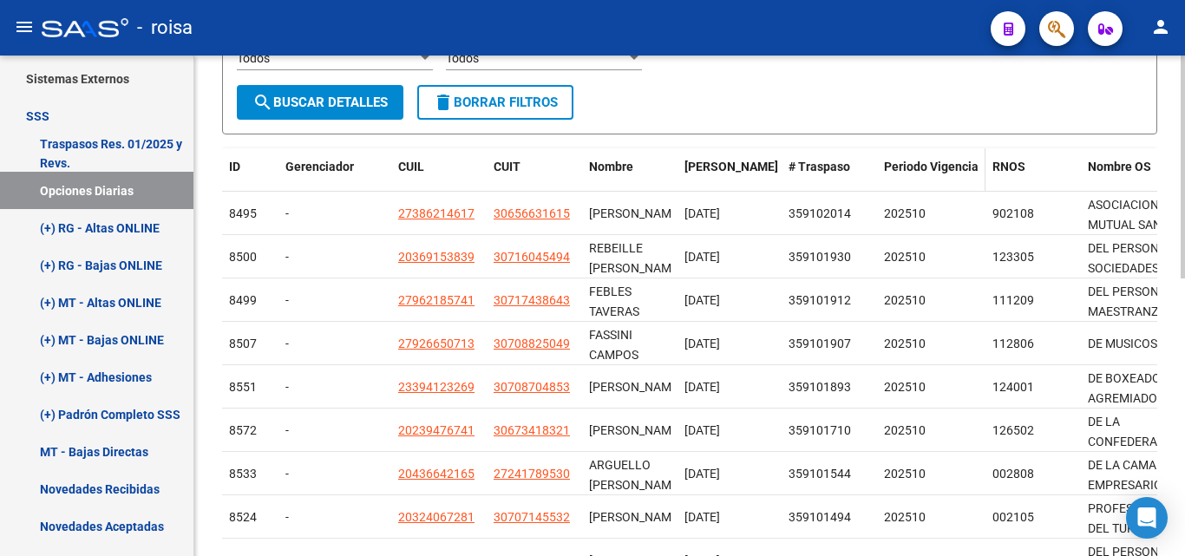
click at [945, 162] on span "Periodo Vigencia" at bounding box center [931, 167] width 95 height 14
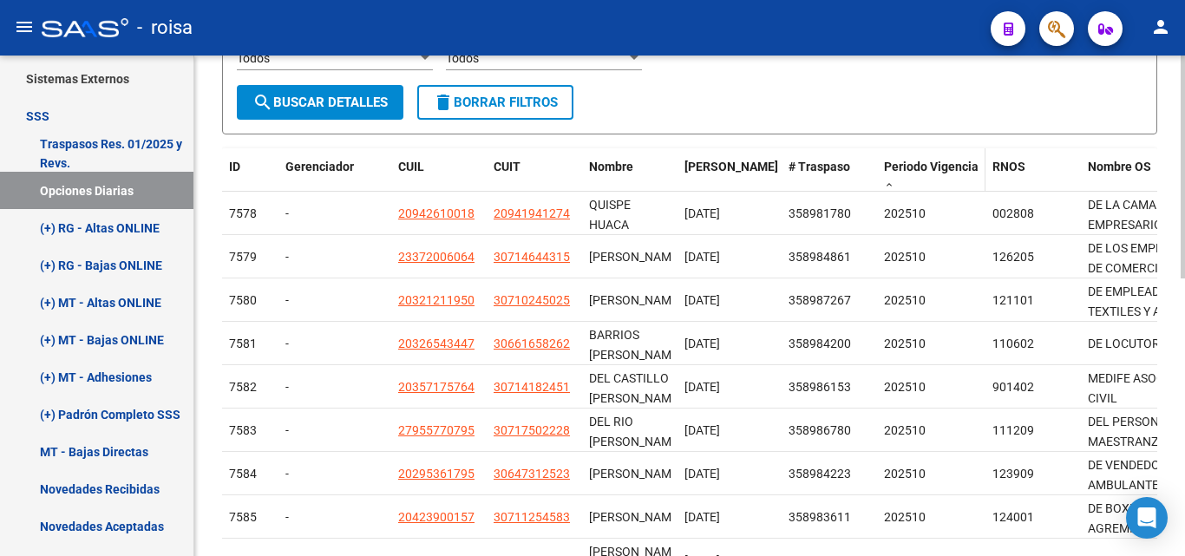
click at [889, 187] on span at bounding box center [889, 186] width 10 height 12
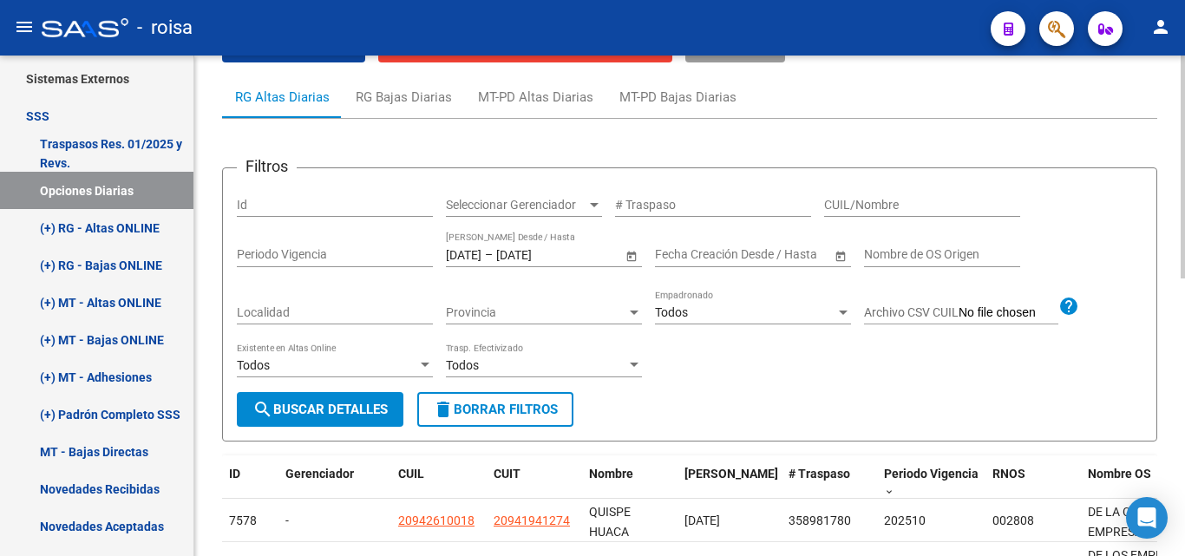
scroll to position [87, 0]
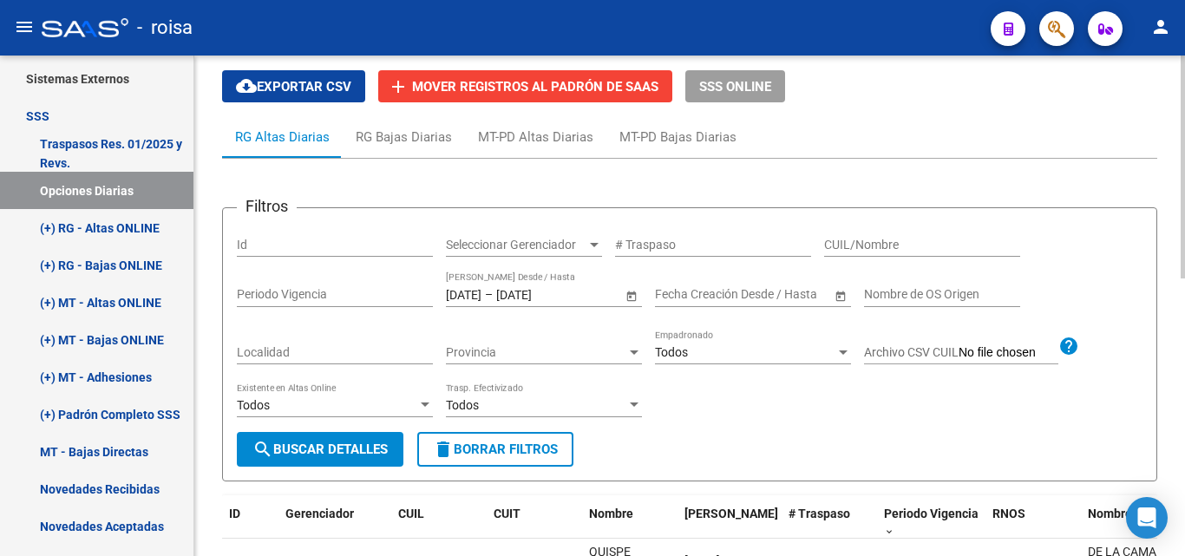
click at [345, 302] on div "Periodo Vigencia" at bounding box center [335, 289] width 196 height 35
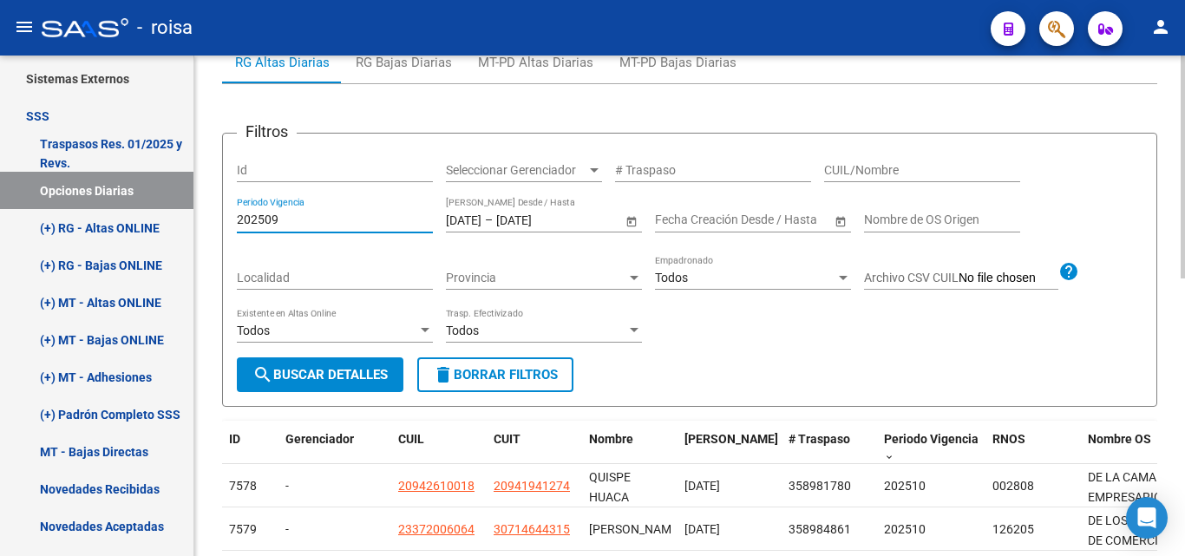
scroll to position [260, 0]
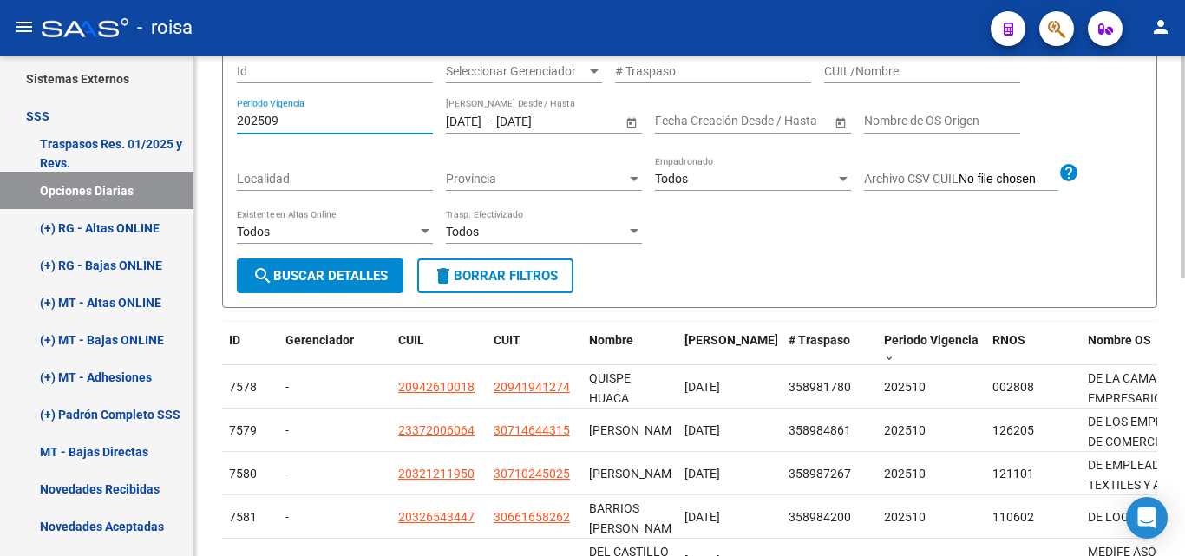
type input "202509"
click at [633, 122] on span "Open calendar" at bounding box center [632, 122] width 42 height 42
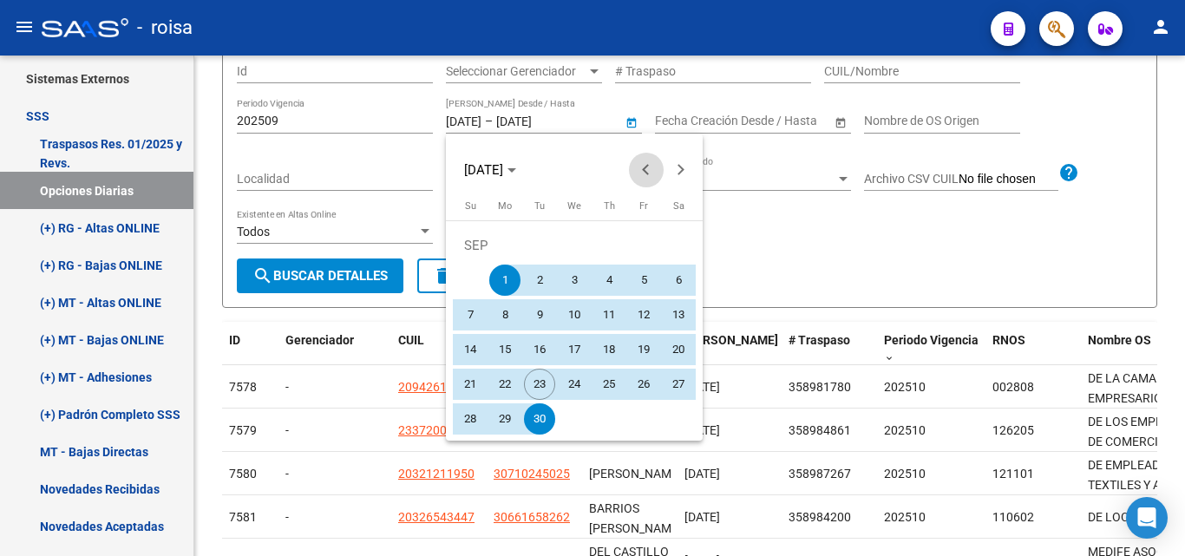
click at [646, 171] on button "Previous month" at bounding box center [646, 170] width 35 height 35
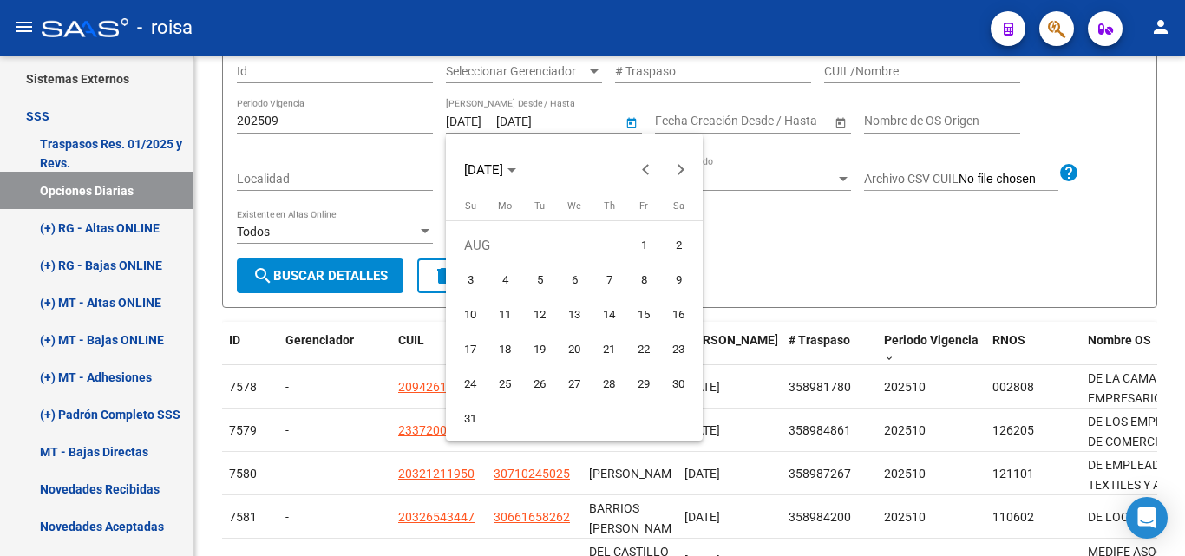
click at [648, 240] on span "1" at bounding box center [643, 245] width 31 height 31
type input "[DATE]"
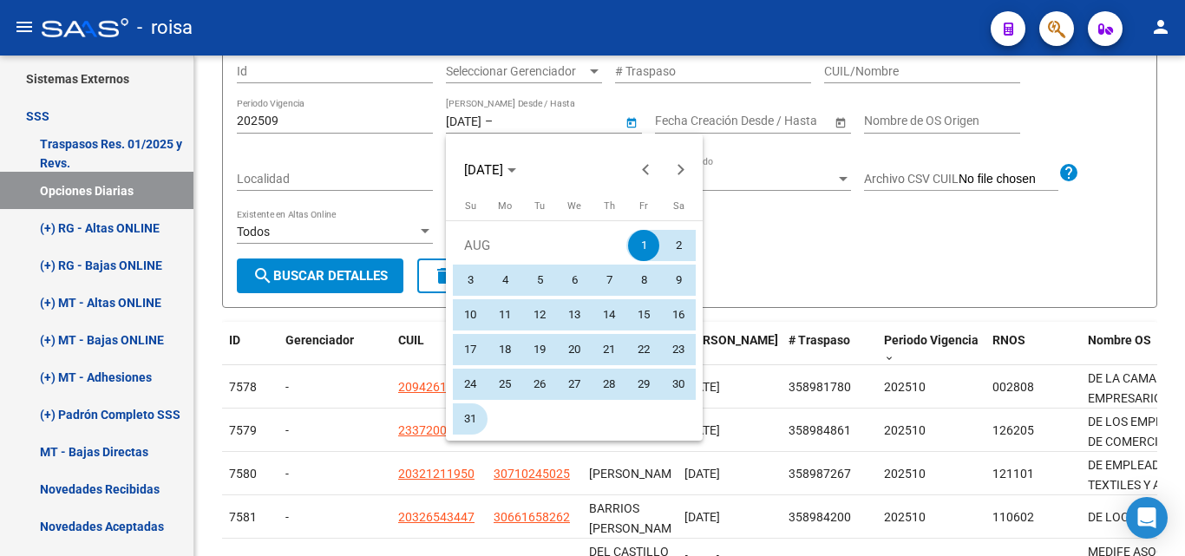
click at [473, 423] on span "31" at bounding box center [470, 419] width 31 height 31
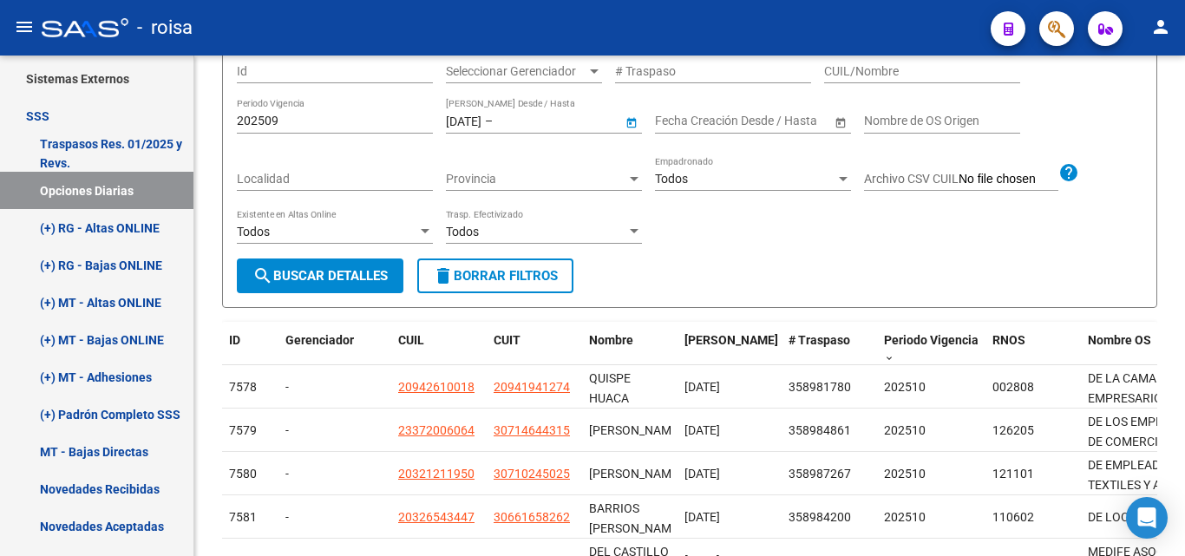
type input "[DATE]"
click at [329, 272] on span "search Buscar Detalles" at bounding box center [320, 276] width 135 height 16
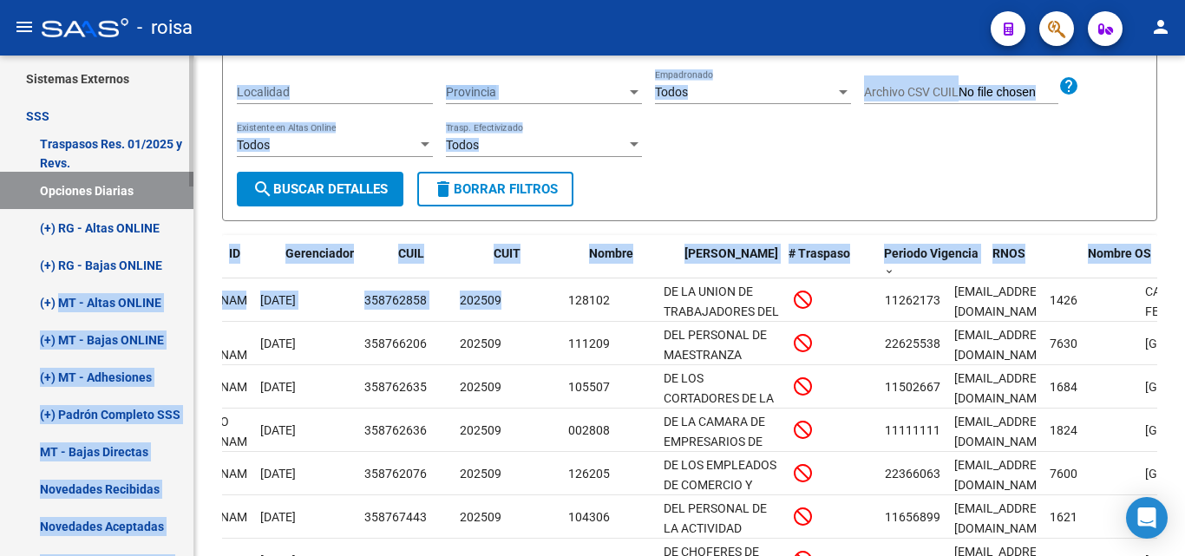
scroll to position [0, 0]
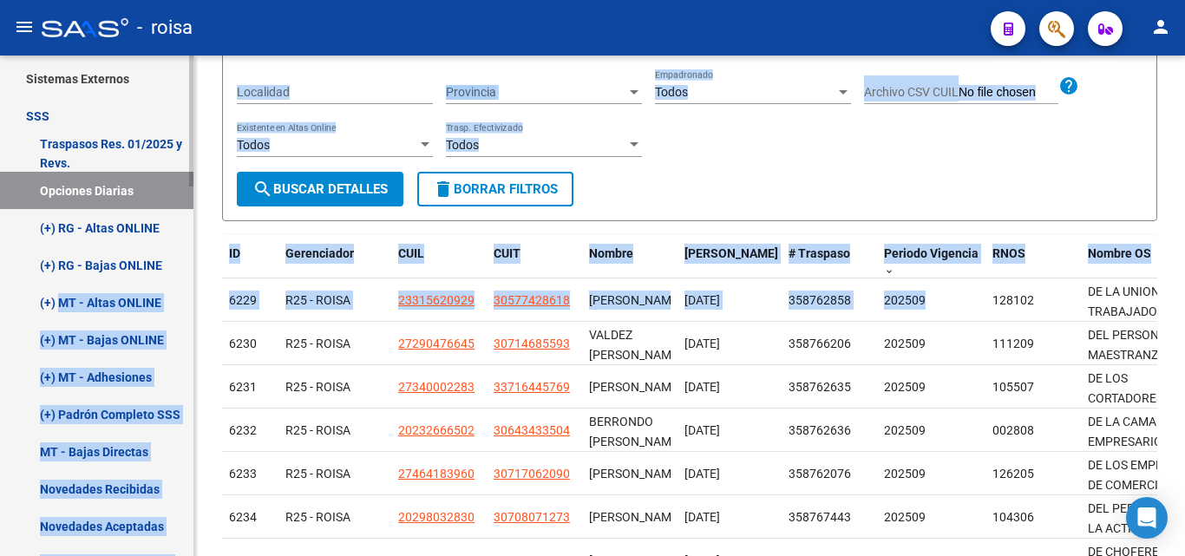
drag, startPoint x: 569, startPoint y: 299, endPoint x: 61, endPoint y: 317, distance: 508.8
click at [61, 317] on mat-sidenav-container "Firma Express Inicio Calendario SSS Instructivos Contacto OS Reportes Tablero d…" at bounding box center [592, 306] width 1185 height 501
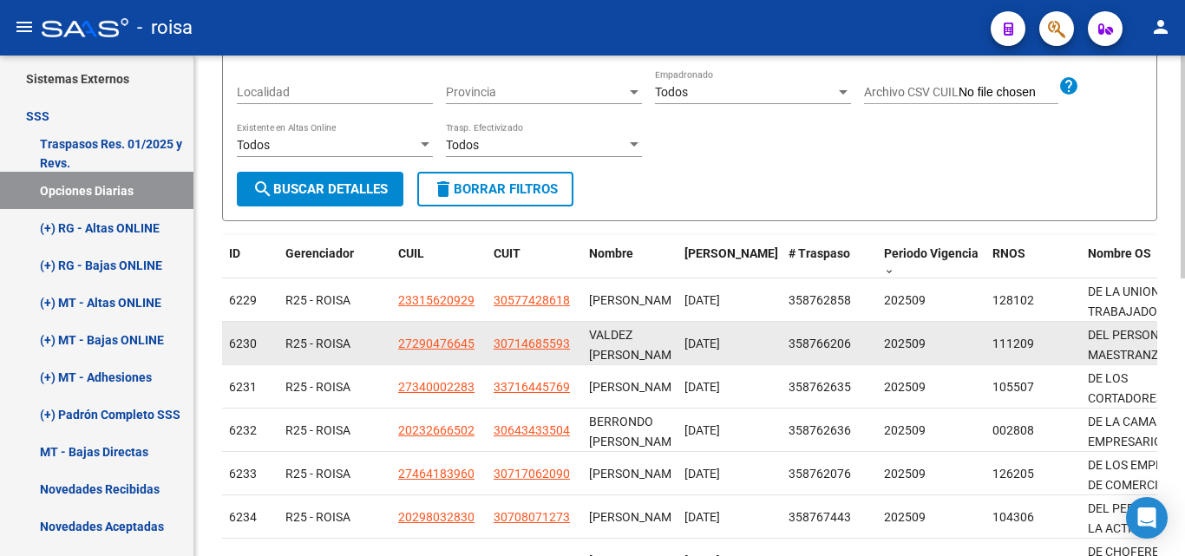
click at [708, 325] on datatable-body-cell "[DATE]" at bounding box center [730, 343] width 104 height 43
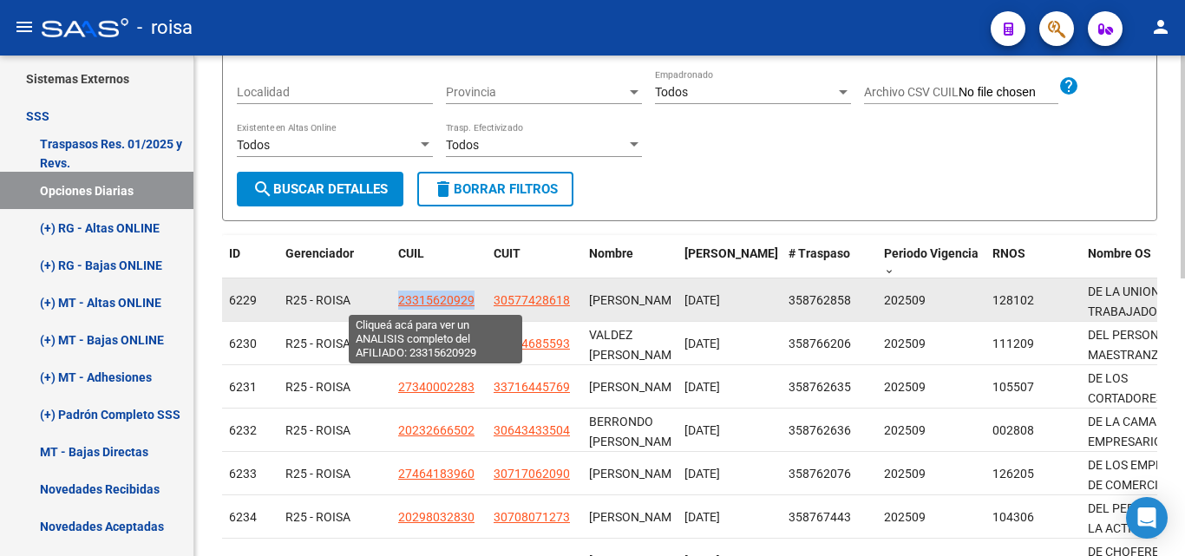
drag, startPoint x: 480, startPoint y: 299, endPoint x: 400, endPoint y: 304, distance: 80.0
click at [400, 304] on datatable-body-cell "23315620929" at bounding box center [438, 300] width 95 height 43
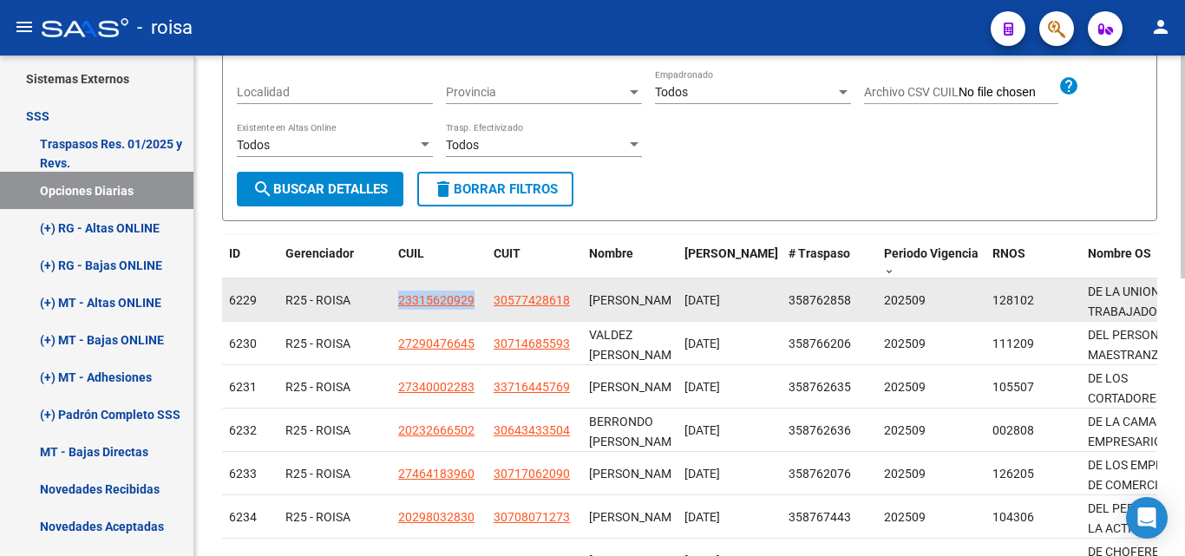
copy span "23315620929"
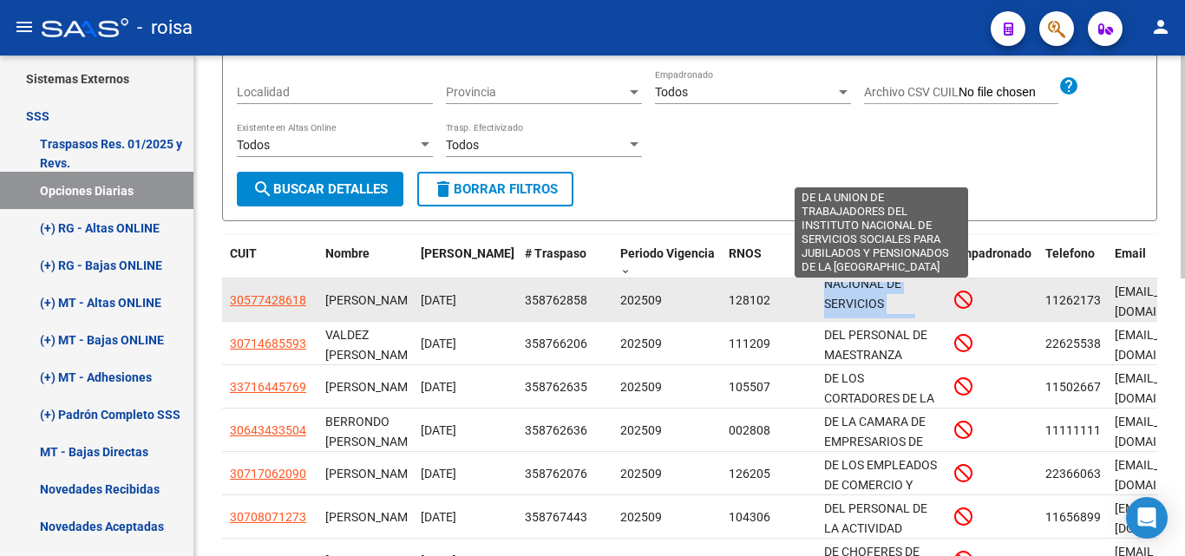
drag, startPoint x: 1105, startPoint y: 300, endPoint x: 904, endPoint y: 316, distance: 201.1
click at [904, 316] on div "DE LA UNION DE TRABAJADORES DEL INSTITUTO NACIONAL DE SERVICIOS SOCIALES PARA J…" at bounding box center [882, 300] width 116 height 36
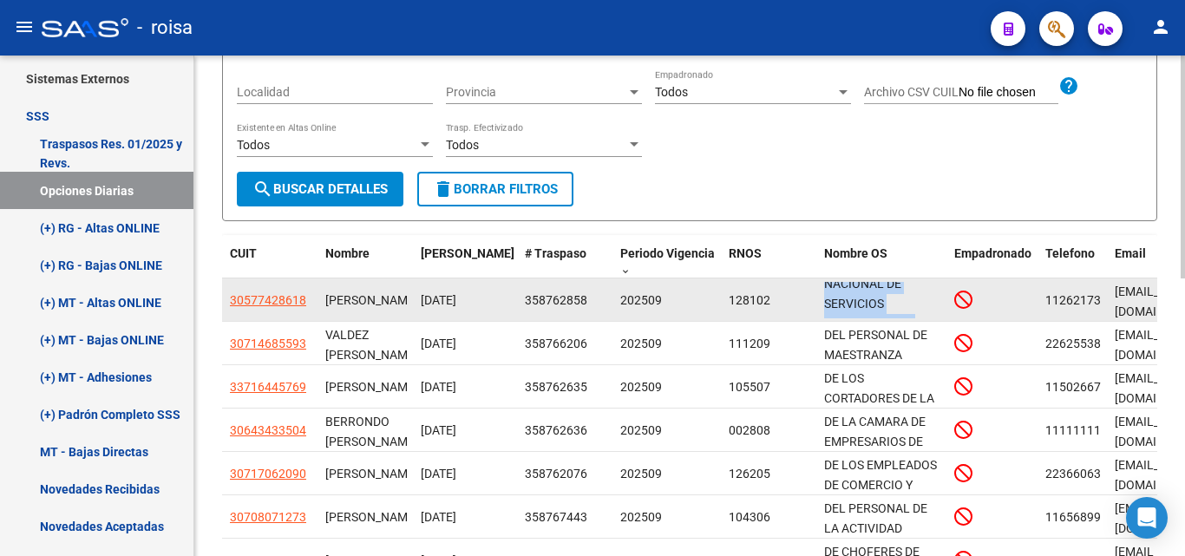
scroll to position [151, 0]
click at [912, 307] on div "DE LA UNION DE TRABAJADORES DEL INSTITUTO NACIONAL DE SERVICIOS SOCIALES PARA J…" at bounding box center [882, 300] width 116 height 36
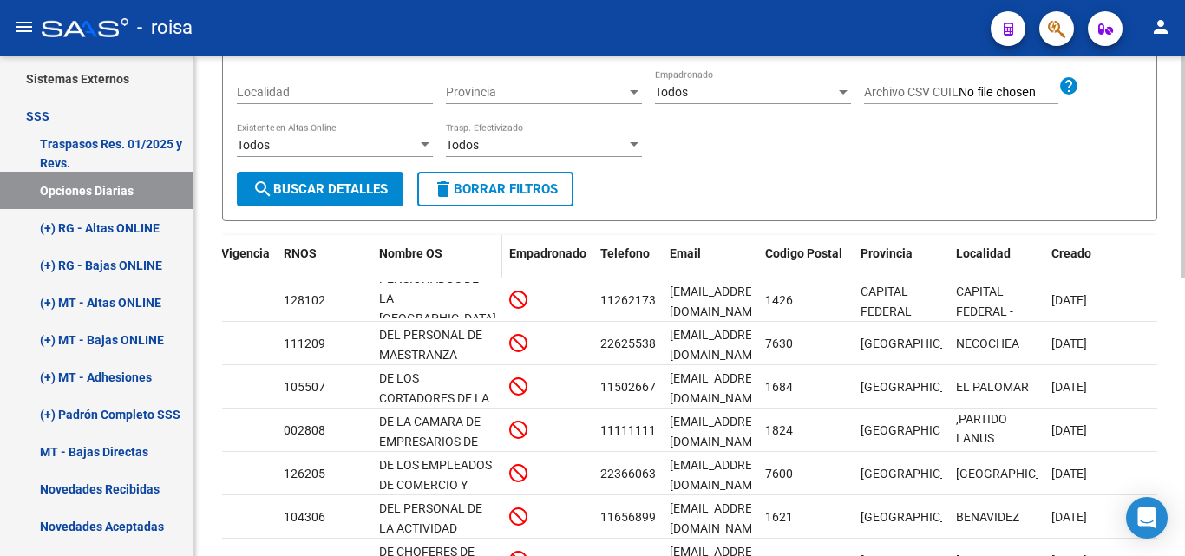
scroll to position [0, 0]
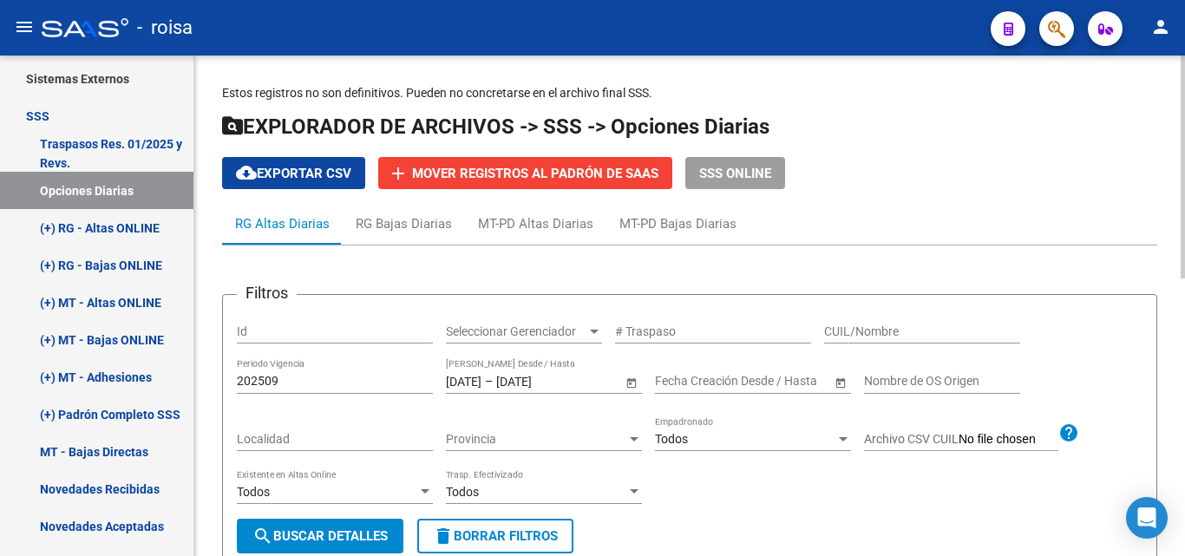
click at [266, 166] on span "cloud_download Exportar CSV" at bounding box center [293, 174] width 115 height 16
